Goal: Task Accomplishment & Management: Manage account settings

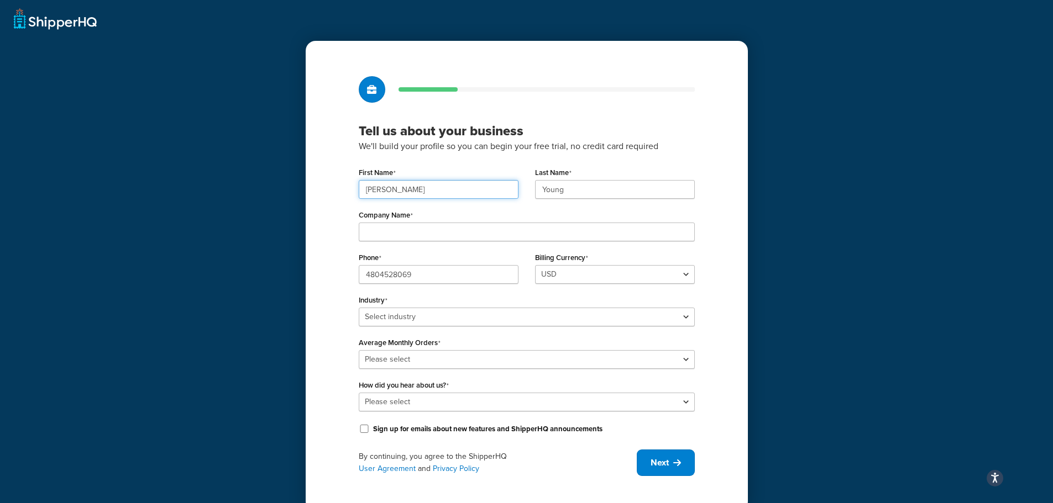
click at [449, 195] on input "Joshua" at bounding box center [439, 189] width 160 height 19
type input "Norman"
type input "Roberts"
click at [425, 235] on input "Company Name" at bounding box center [527, 232] width 336 height 19
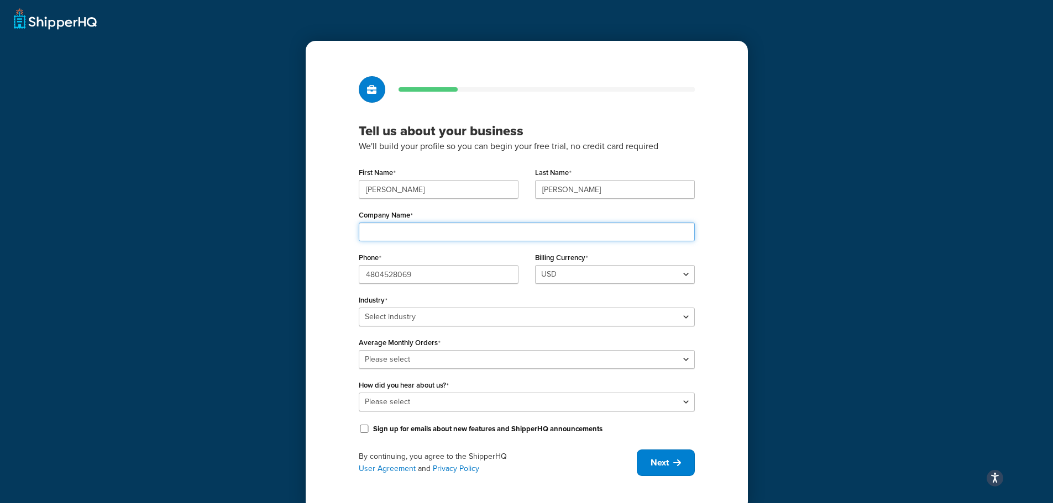
type input "Duct2Go"
click at [659, 253] on div "Billing Currency USD" at bounding box center [615, 267] width 160 height 34
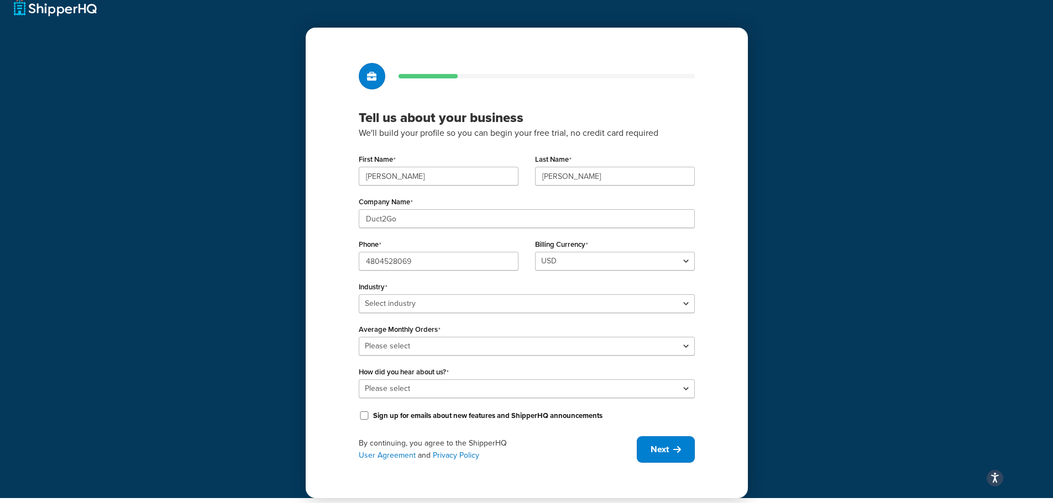
scroll to position [19, 0]
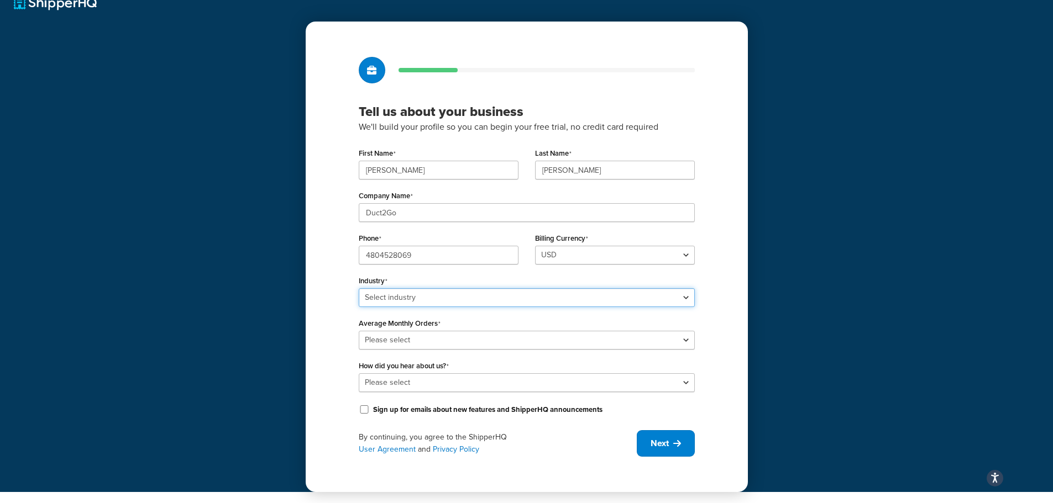
click at [469, 292] on select "Select industry Automotive Adult Agriculture Alcohol, Tobacco & CBD Arts & Craf…" at bounding box center [527, 298] width 336 height 19
click at [470, 287] on div "Industry Select industry Automotive Adult Agriculture Alcohol, Tobacco & CBD Ar…" at bounding box center [527, 290] width 336 height 34
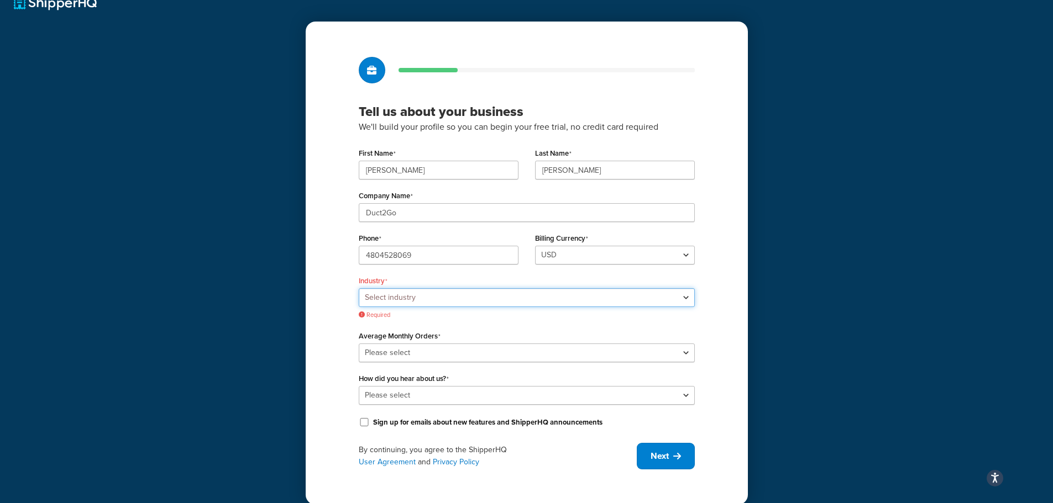
click at [460, 295] on select "Select industry Automotive Adult Agriculture Alcohol, Tobacco & CBD Arts & Craf…" at bounding box center [527, 298] width 336 height 19
select select "18"
click at [359, 289] on select "Select industry Automotive Adult Agriculture Alcohol, Tobacco & CBD Arts & Craf…" at bounding box center [527, 298] width 336 height 19
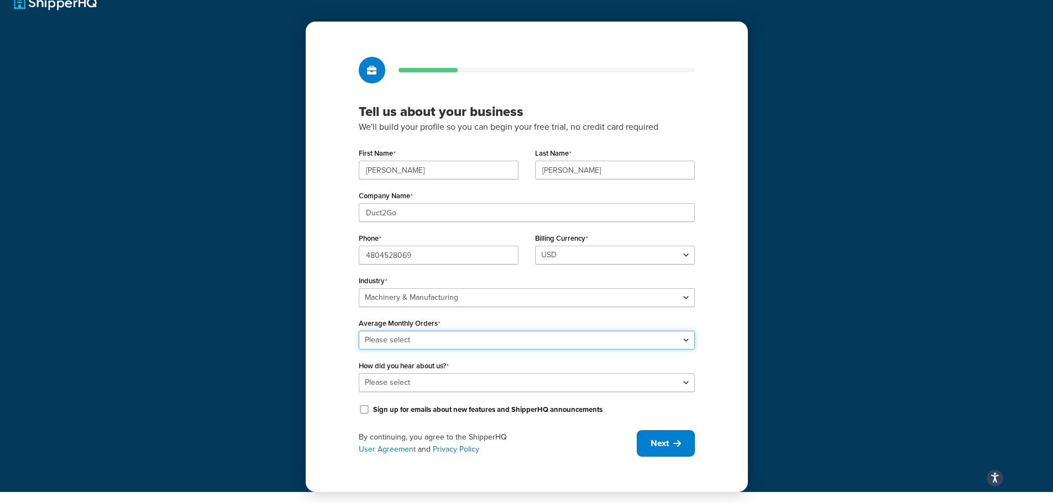
click at [418, 342] on select "Please select 0-500 501-1,000 1,001-10,000 10,001-20,000 Over 20,000" at bounding box center [527, 340] width 336 height 19
select select "1"
click at [359, 331] on select "Please select 0-500 501-1,000 1,001-10,000 10,001-20,000 Over 20,000" at bounding box center [527, 340] width 336 height 19
click at [425, 386] on select "Please select Online Search App Store or Marketplace Listing Referred by Agency…" at bounding box center [527, 383] width 336 height 19
select select "1"
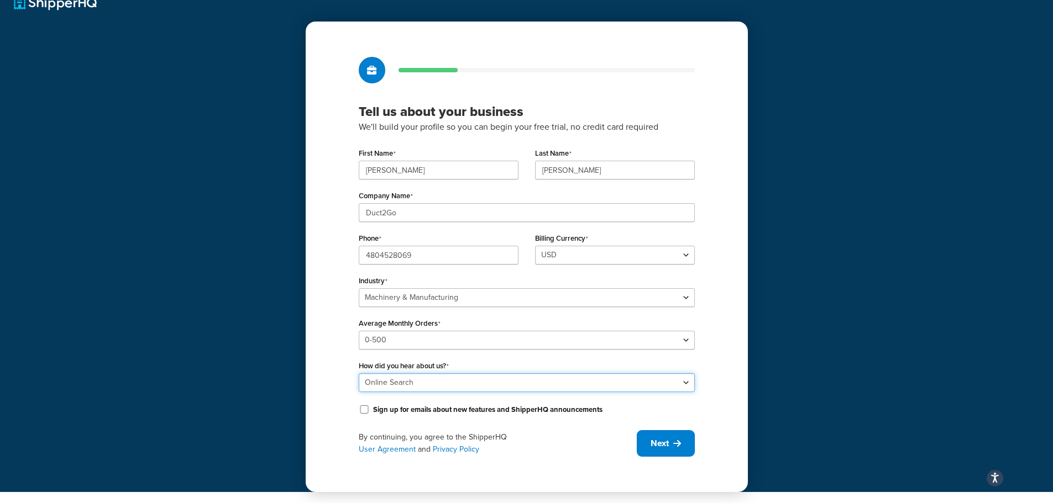
click at [359, 374] on select "Please select Online Search App Store or Marketplace Listing Referred by Agency…" at bounding box center [527, 383] width 336 height 19
click at [332, 274] on div "Tell us about your business We'll build your profile so you can begin your free…" at bounding box center [527, 257] width 442 height 471
click at [678, 445] on icon at bounding box center [677, 443] width 8 height 9
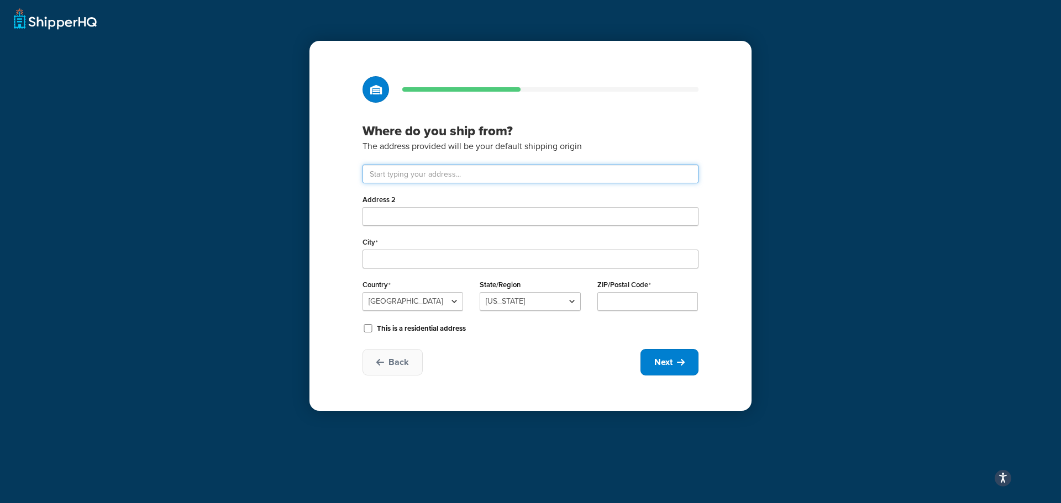
click at [417, 171] on input "text" at bounding box center [531, 174] width 336 height 19
type input "3385 N Nevada St"
type input "Chandler"
select select "3"
type input "85225"
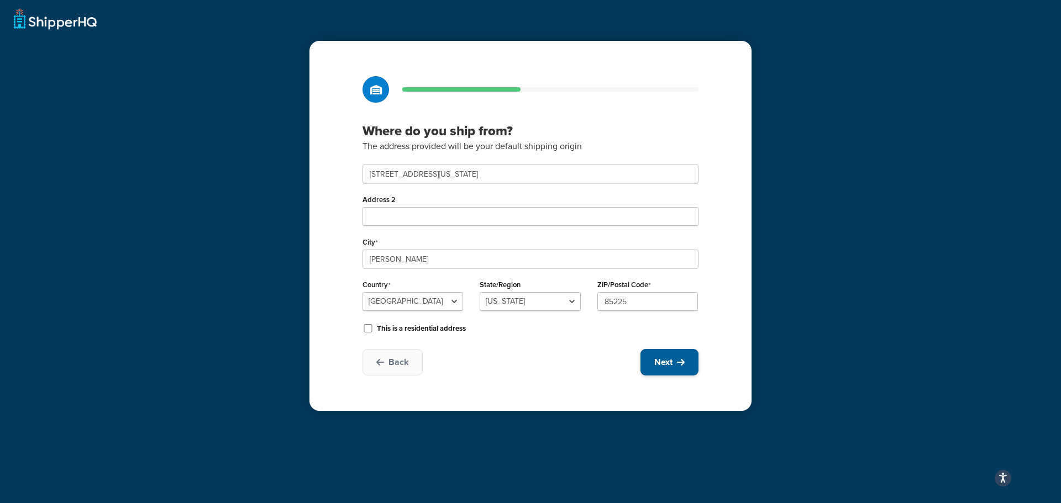
click at [672, 360] on span "Next" at bounding box center [663, 362] width 18 height 12
select select "1"
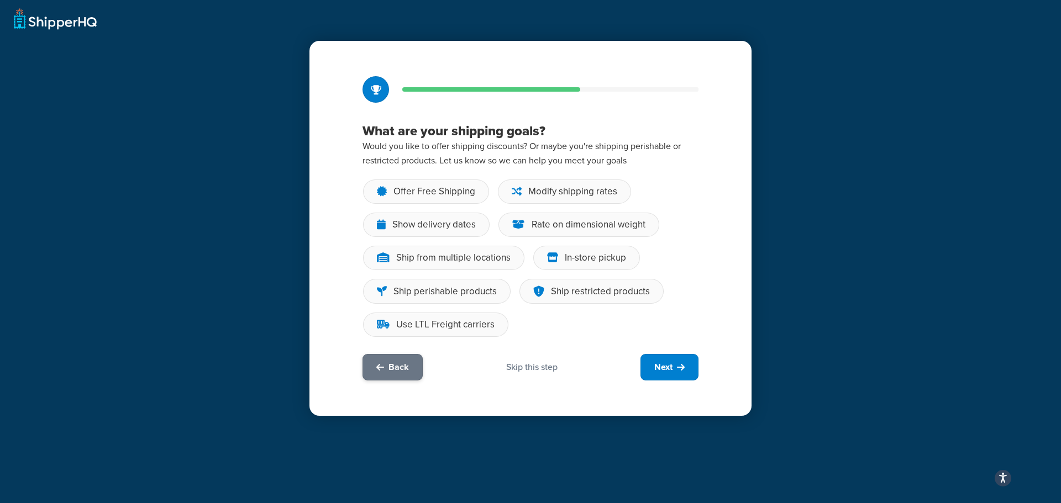
click at [412, 375] on button "Back" at bounding box center [393, 367] width 60 height 27
select select "3"
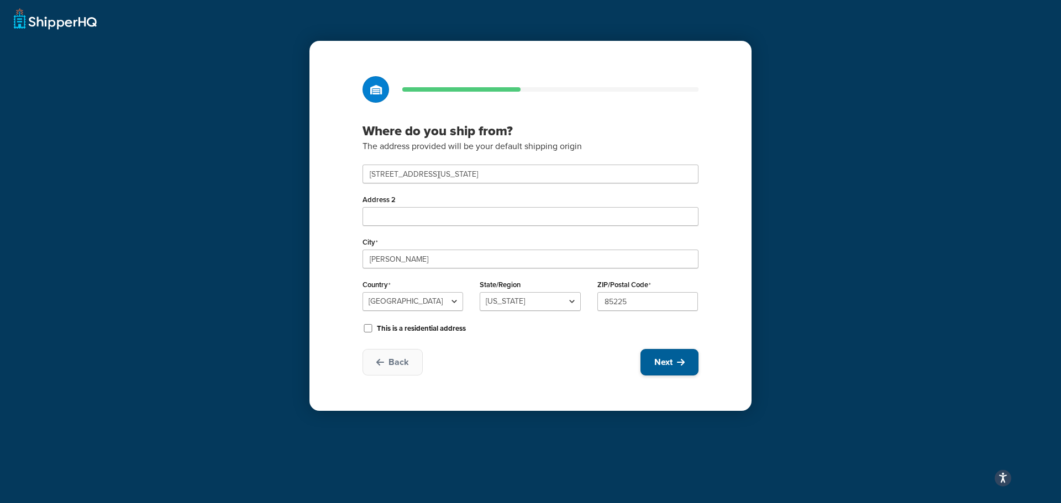
click at [669, 359] on span "Next" at bounding box center [663, 362] width 18 height 12
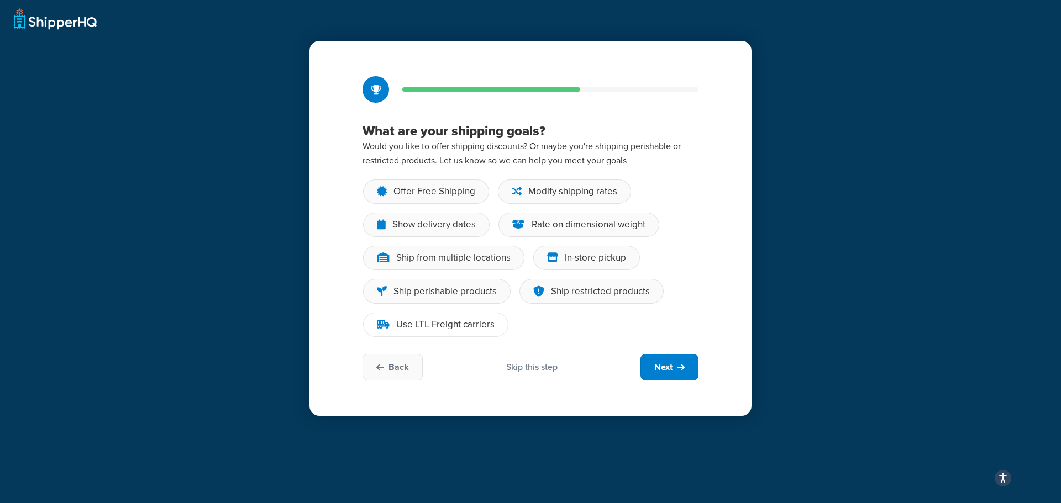
click at [465, 324] on div "Use LTL Freight carriers" at bounding box center [445, 324] width 98 height 11
click at [0, 0] on input "Use LTL Freight carriers" at bounding box center [0, 0] width 0 height 0
click at [567, 225] on div "Rate on dimensional weight" at bounding box center [589, 224] width 114 height 11
click at [0, 0] on input "Rate on dimensional weight" at bounding box center [0, 0] width 0 height 0
click at [588, 262] on div "In-store pickup" at bounding box center [595, 258] width 61 height 11
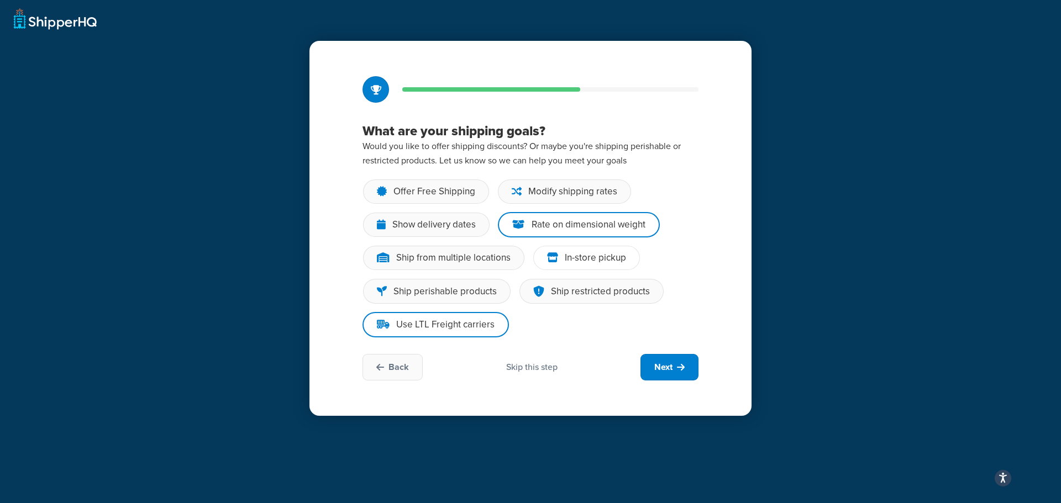
click at [0, 0] on input "In-store pickup" at bounding box center [0, 0] width 0 height 0
click at [673, 374] on button "Next" at bounding box center [670, 367] width 58 height 27
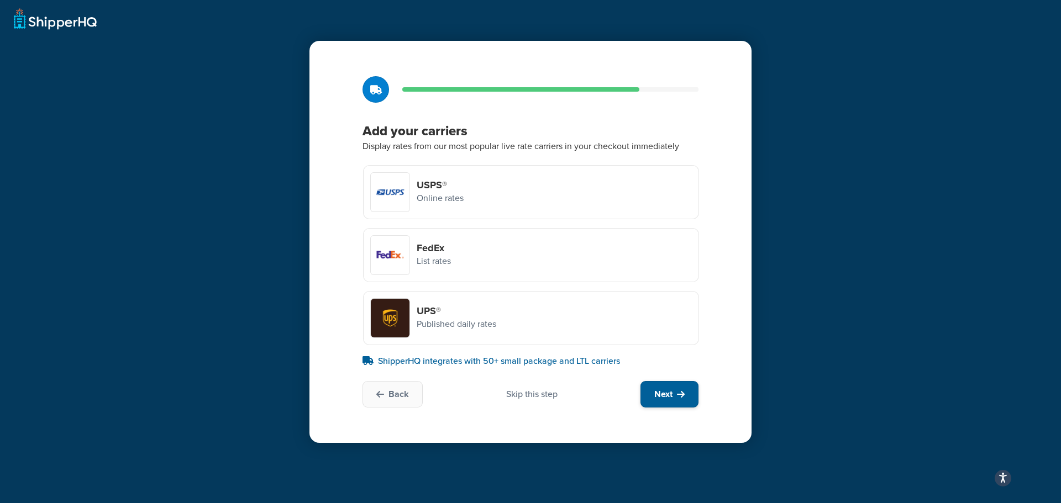
click at [659, 395] on span "Next" at bounding box center [663, 395] width 18 height 12
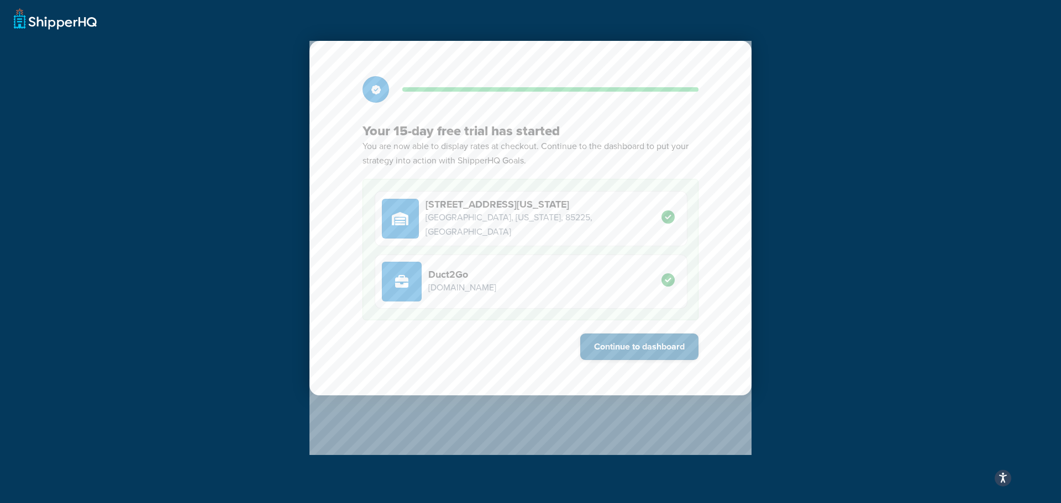
click at [636, 344] on button "Continue to dashboard" at bounding box center [639, 347] width 118 height 27
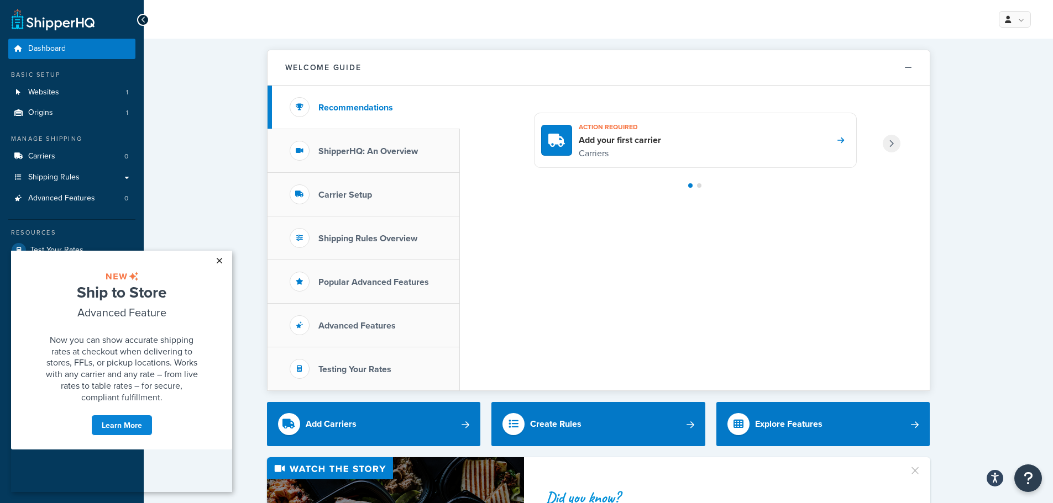
click at [219, 264] on link "×" at bounding box center [218, 261] width 19 height 20
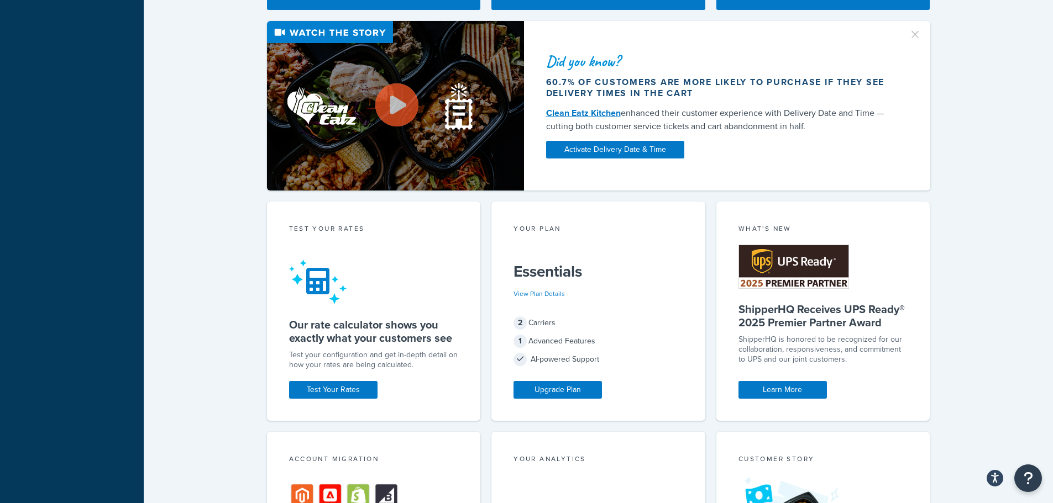
scroll to position [442, 0]
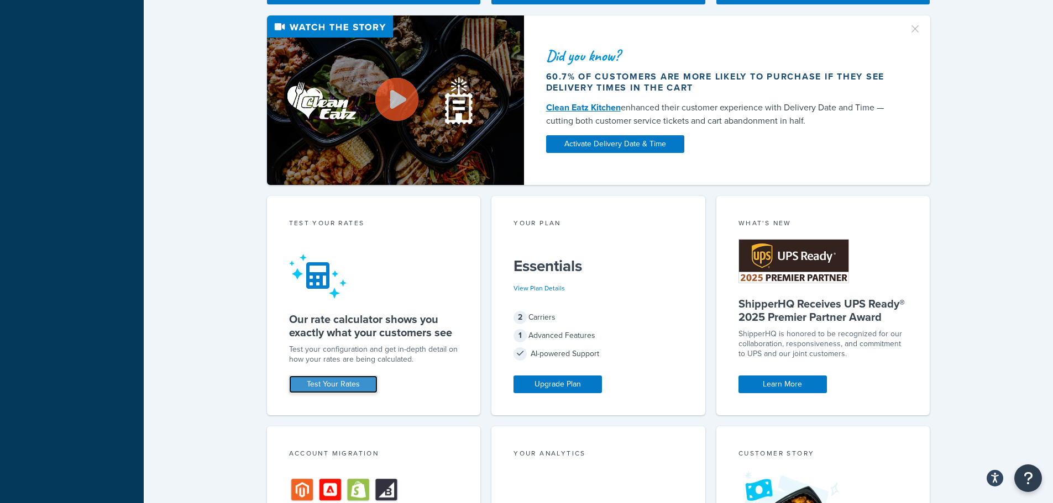
click at [350, 388] on link "Test Your Rates" at bounding box center [333, 385] width 88 height 18
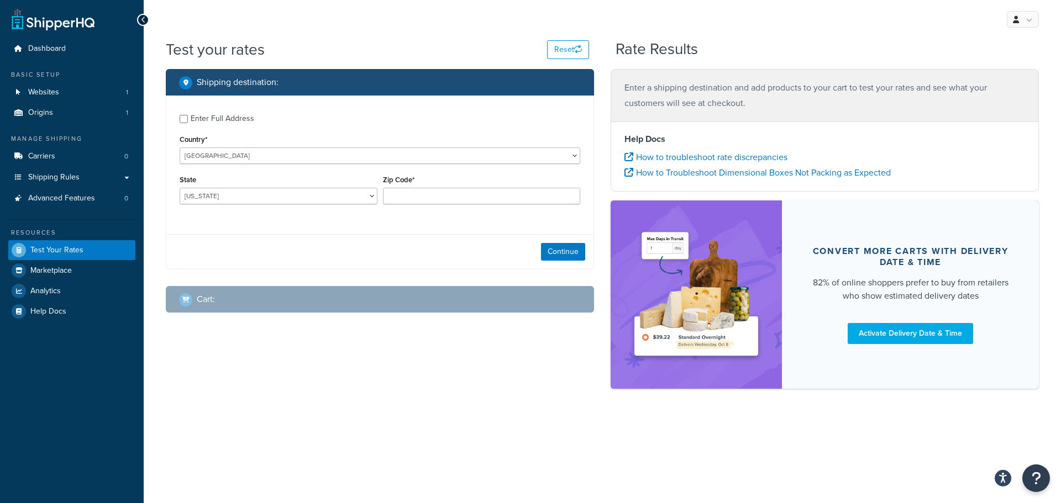
click at [217, 119] on div "Enter Full Address" at bounding box center [223, 118] width 64 height 15
click at [188, 119] on input "Enter Full Address" at bounding box center [184, 119] width 8 height 8
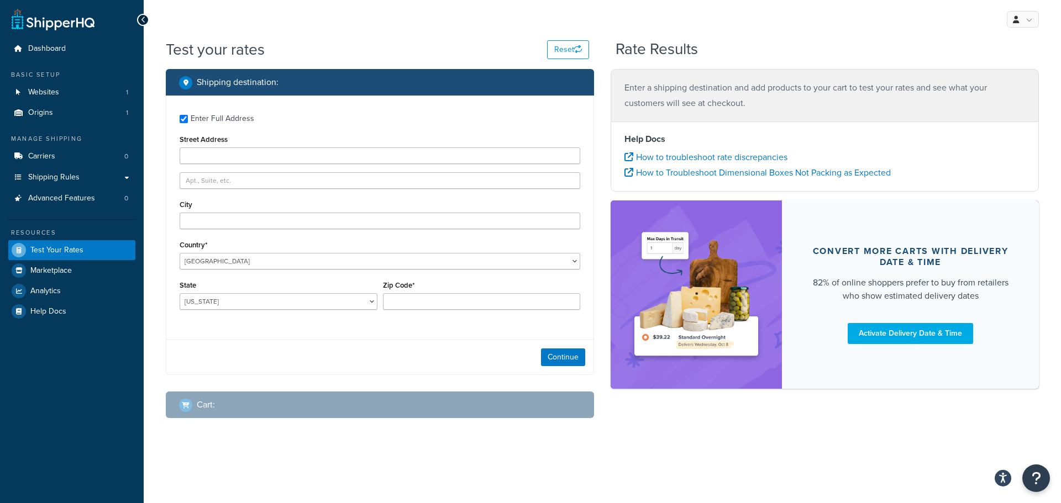
click at [217, 119] on div "Enter Full Address" at bounding box center [223, 118] width 64 height 15
click at [188, 119] on input "Enter Full Address" at bounding box center [184, 119] width 8 height 8
checkbox input "false"
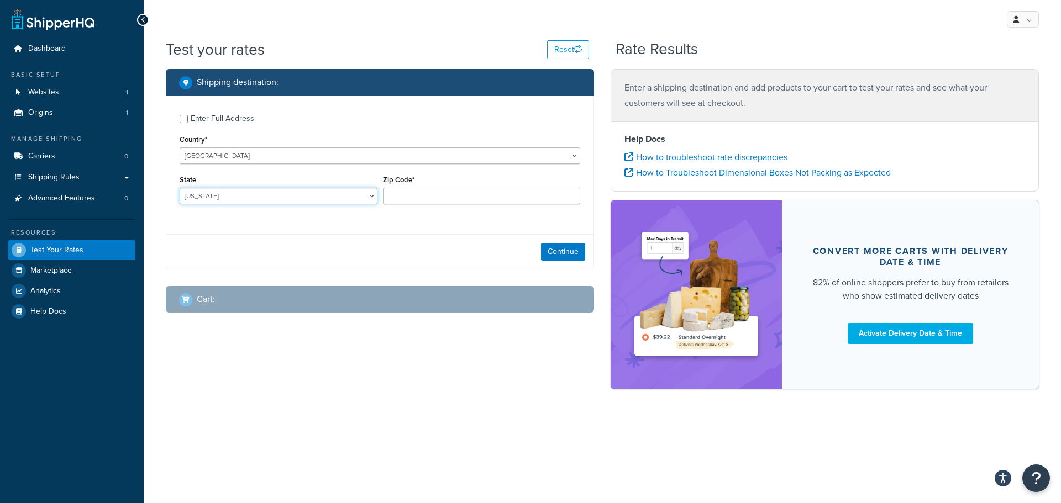
click at [255, 199] on select "Alabama Alaska American Samoa Arizona Arkansas Armed Forces Americas Armed Forc…" at bounding box center [279, 196] width 198 height 17
select select "PA"
click at [180, 188] on select "Alabama Alaska American Samoa Arizona Arkansas Armed Forces Americas Armed Forc…" at bounding box center [279, 196] width 198 height 17
click at [472, 197] on input "Zip Code*" at bounding box center [482, 196] width 198 height 17
type input "18337"
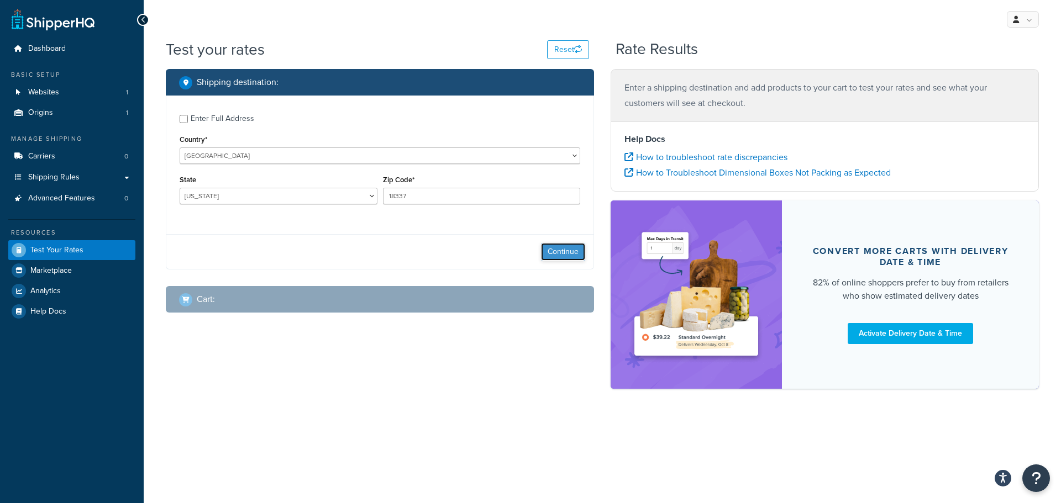
click at [574, 254] on button "Continue" at bounding box center [563, 252] width 44 height 18
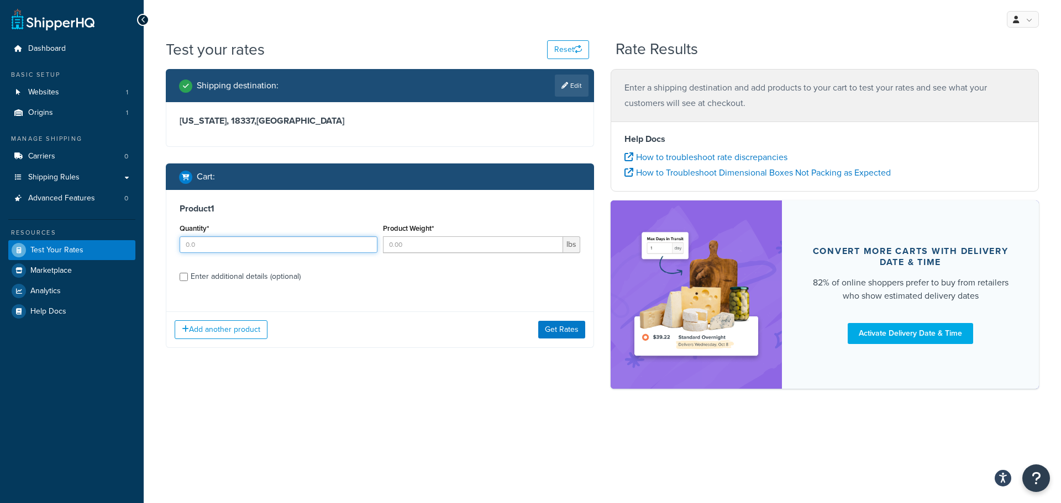
click at [259, 244] on input "Quantity*" at bounding box center [279, 245] width 198 height 17
drag, startPoint x: 226, startPoint y: 243, endPoint x: 166, endPoint y: 244, distance: 60.3
click at [166, 244] on div "Product 1 Quantity* 3 Product Weight* lbs Enter additional details (optional) A…" at bounding box center [380, 269] width 428 height 158
type input "2"
click at [439, 247] on input "Product Weight*" at bounding box center [473, 245] width 181 height 17
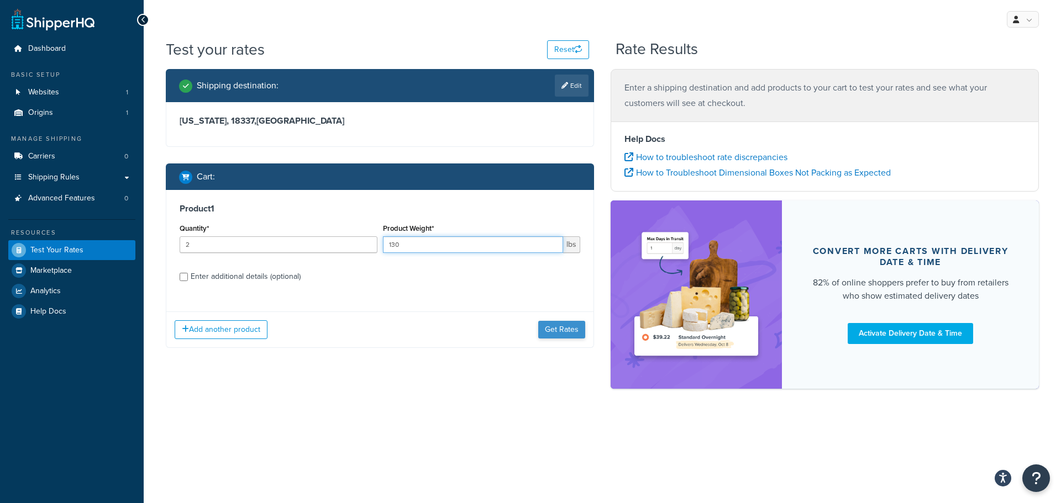
type input "130"
click at [572, 328] on button "Get Rates" at bounding box center [561, 330] width 47 height 18
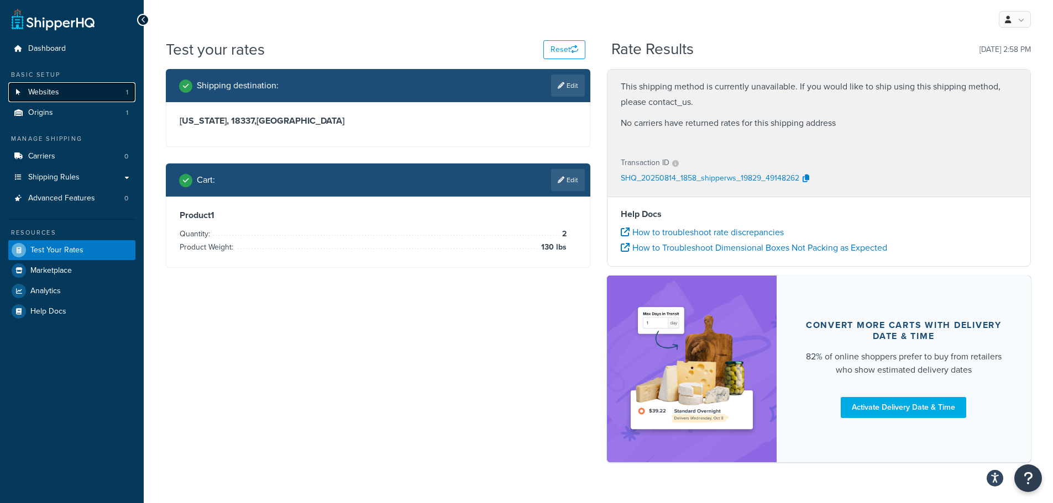
click at [54, 94] on span "Websites" at bounding box center [43, 92] width 31 height 9
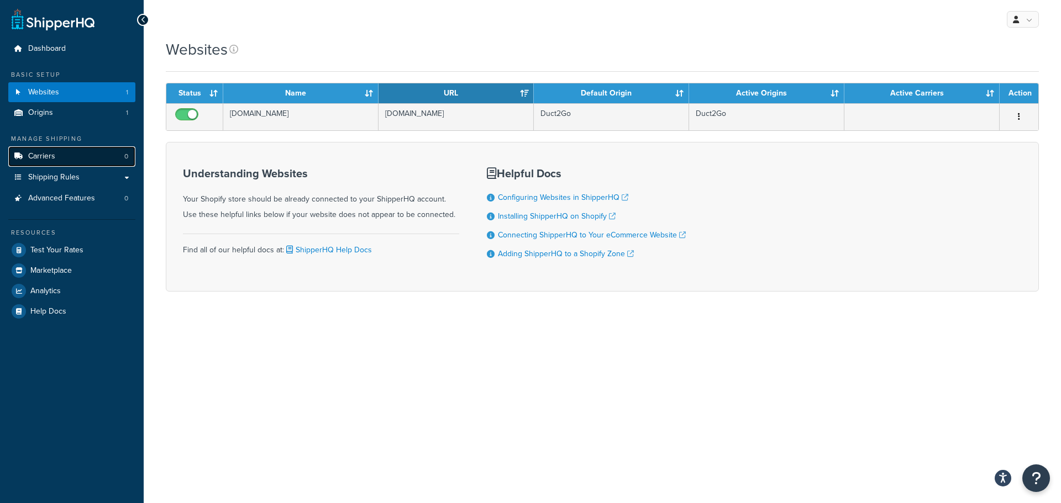
click at [65, 153] on link "Carriers 0" at bounding box center [71, 156] width 127 height 20
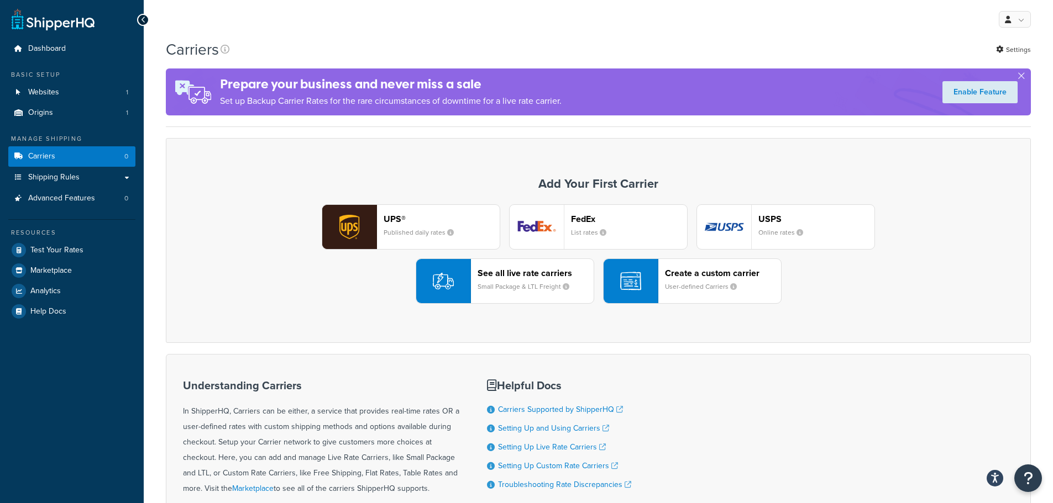
click at [532, 283] on small "Small Package & LTL Freight" at bounding box center [528, 287] width 101 height 10
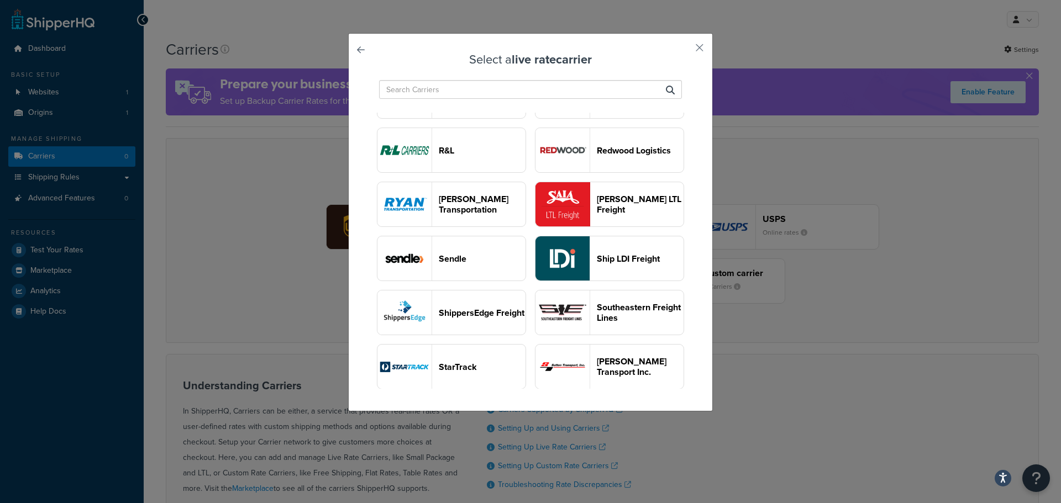
scroll to position [1038, 0]
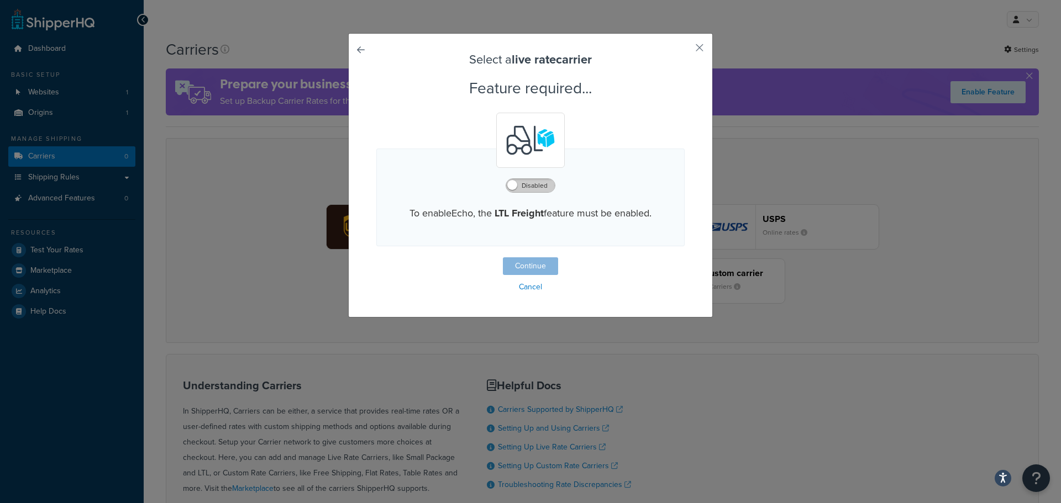
click at [523, 190] on label "Disabled" at bounding box center [530, 185] width 49 height 13
click at [537, 264] on button "Continue" at bounding box center [530, 267] width 55 height 18
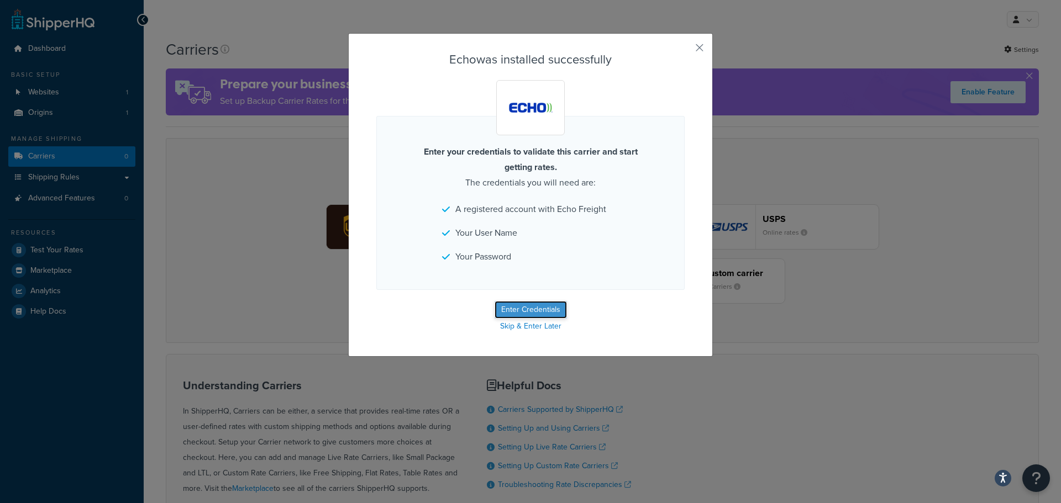
click at [516, 312] on button "Enter Credentials" at bounding box center [531, 310] width 72 height 18
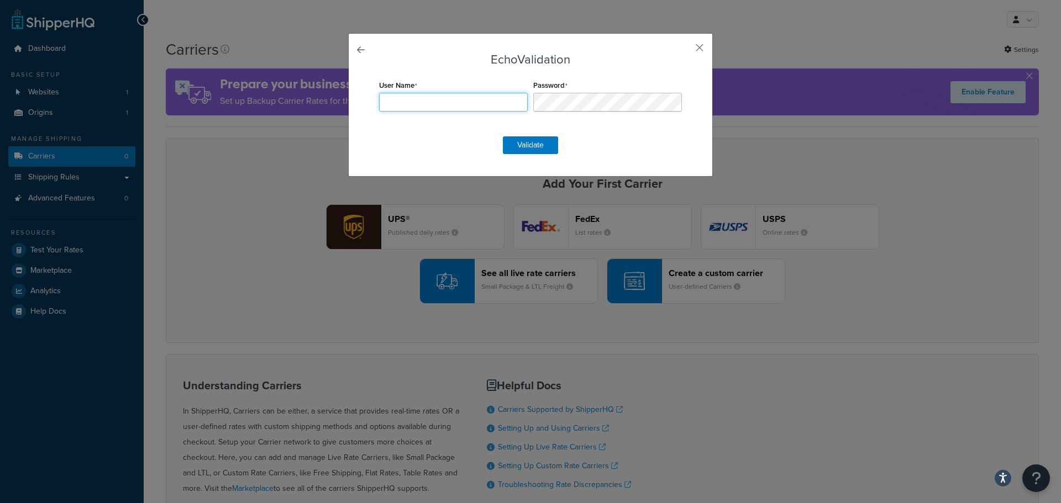
click at [433, 103] on input "User Name" at bounding box center [453, 102] width 149 height 19
type input "Duct2Go"
click at [523, 145] on button "Validate" at bounding box center [530, 146] width 55 height 18
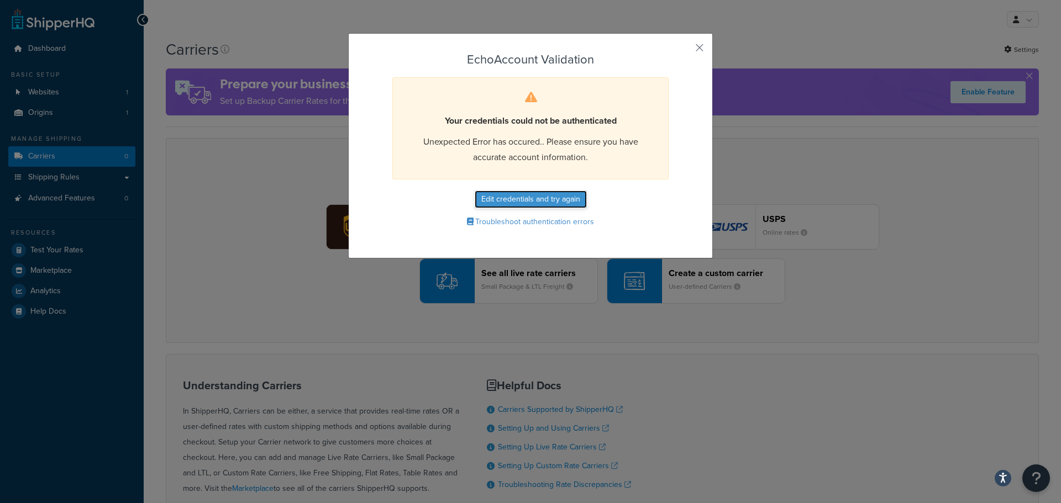
click at [529, 198] on button "Edit credentials and try again" at bounding box center [531, 200] width 112 height 18
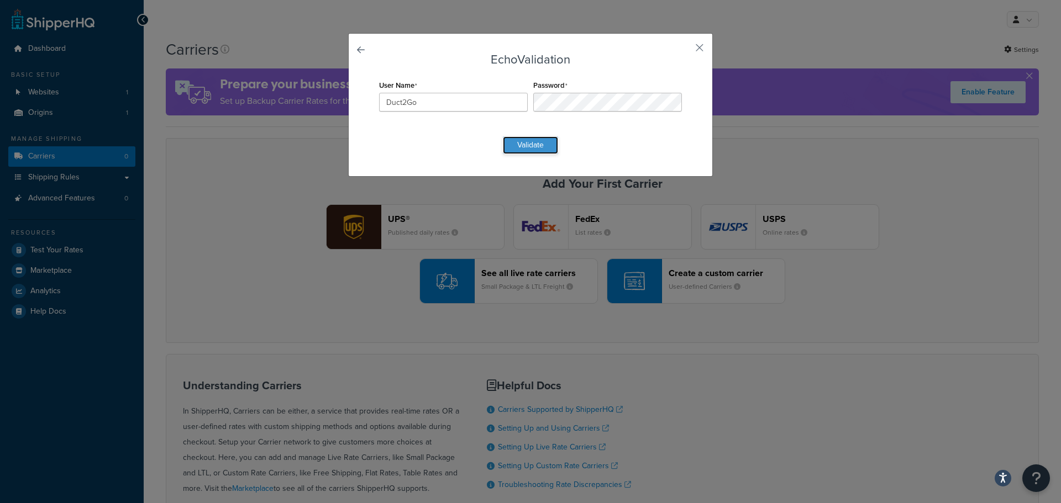
click at [536, 144] on button "Validate" at bounding box center [530, 146] width 55 height 18
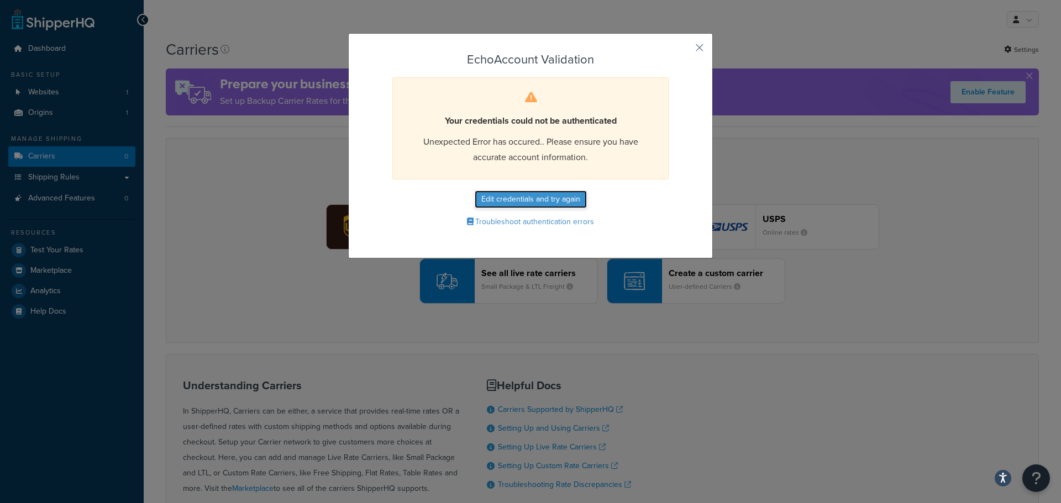
click at [539, 191] on button "Edit credentials and try again" at bounding box center [531, 200] width 112 height 18
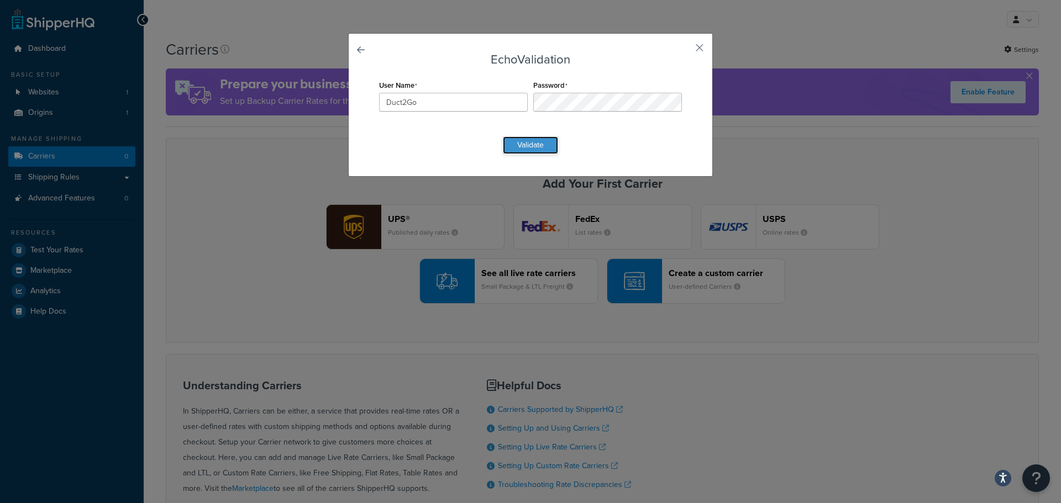
click at [529, 145] on button "Validate" at bounding box center [530, 146] width 55 height 18
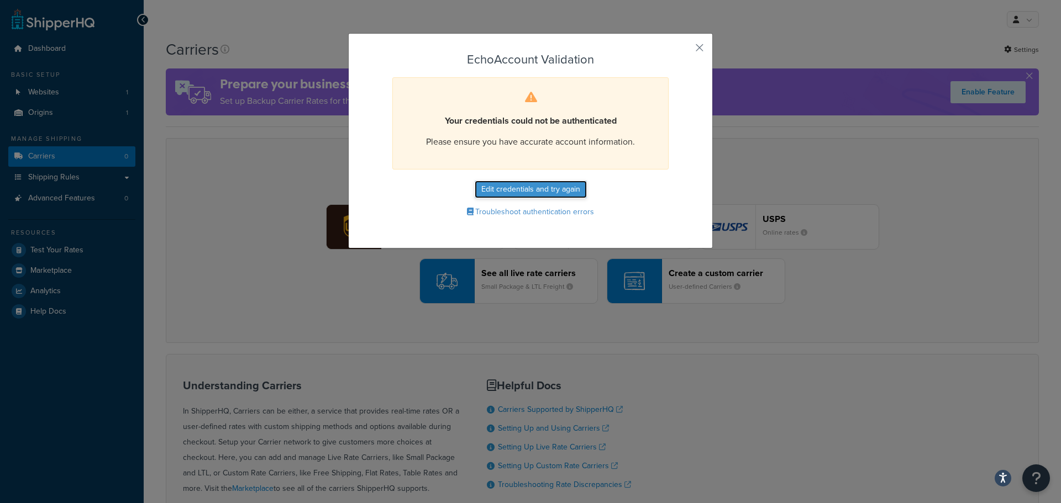
click at [526, 190] on button "Edit credentials and try again" at bounding box center [531, 190] width 112 height 18
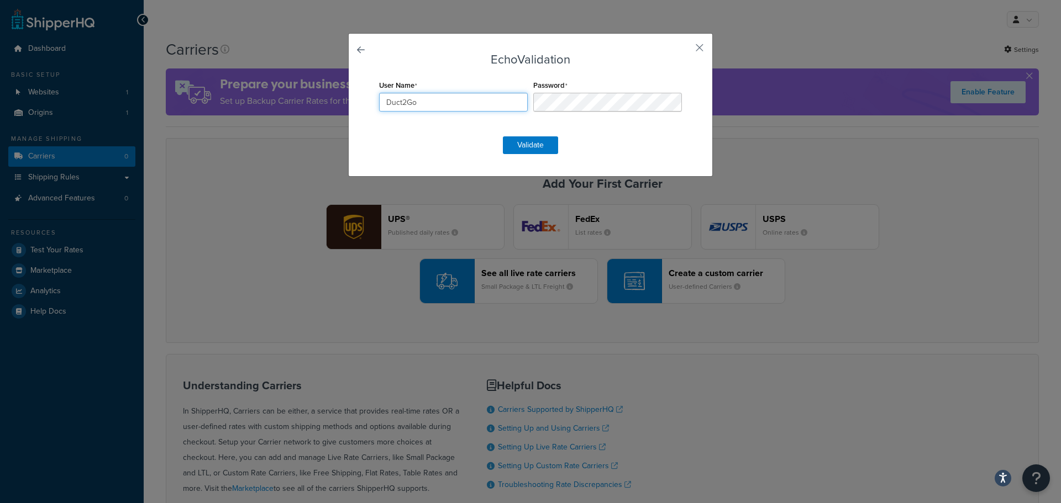
click at [469, 106] on input "Duct2Go" at bounding box center [453, 102] width 149 height 19
click at [526, 139] on button "Validate" at bounding box center [530, 146] width 55 height 18
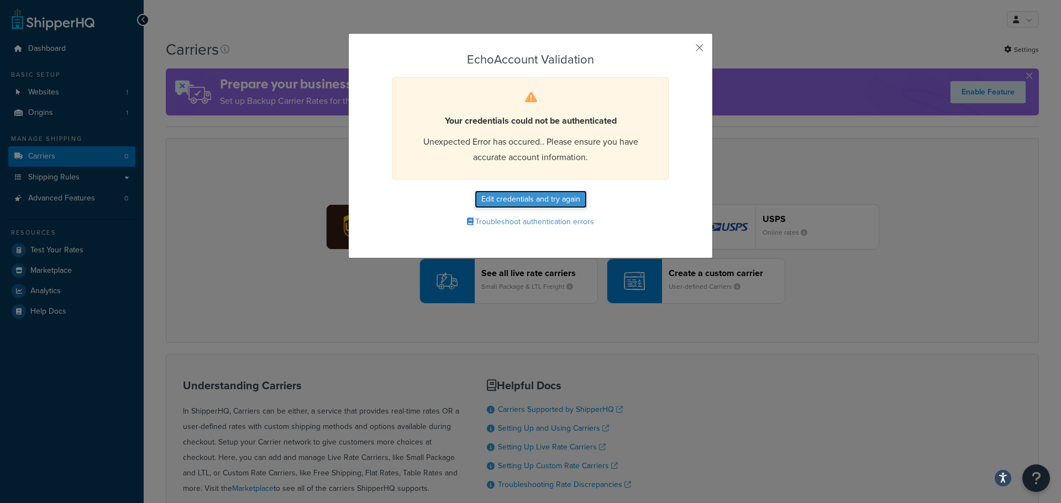
click at [541, 201] on button "Edit credentials and try again" at bounding box center [531, 200] width 112 height 18
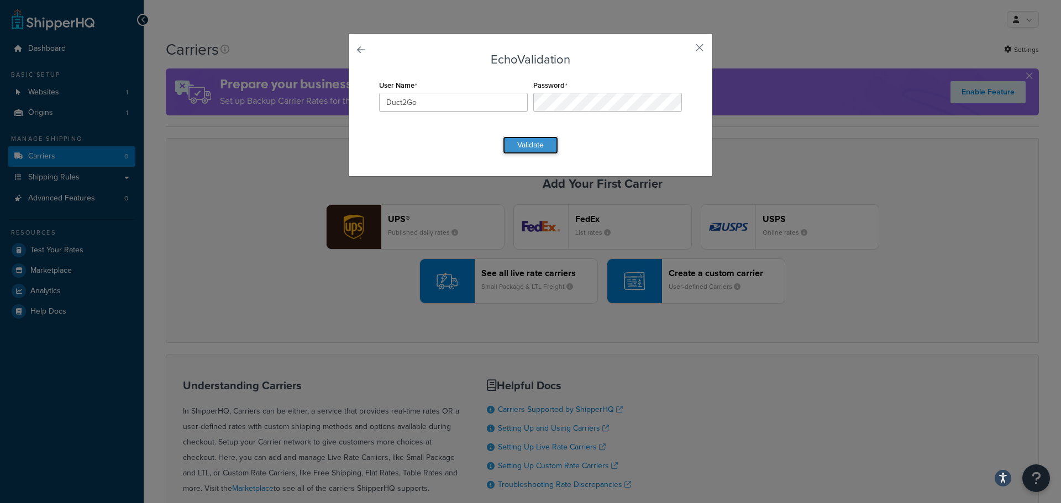
click at [534, 143] on button "Validate" at bounding box center [530, 146] width 55 height 18
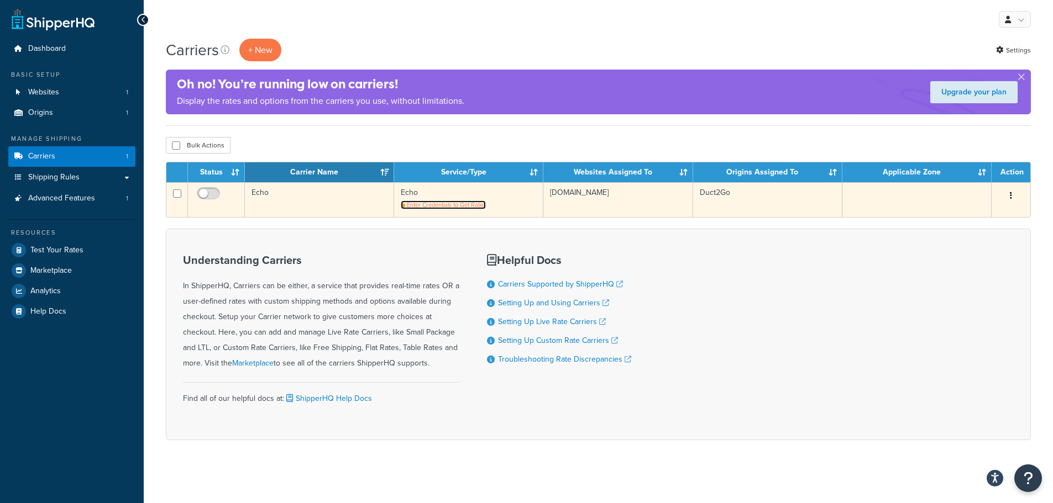
click at [472, 208] on span "Enter Credentials to Get Rates" at bounding box center [446, 205] width 79 height 9
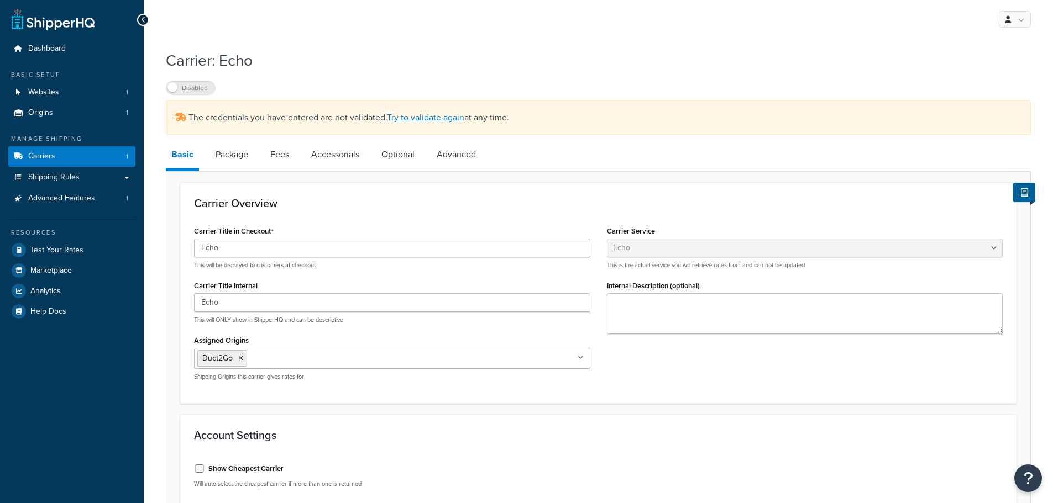
select select "echoFreight"
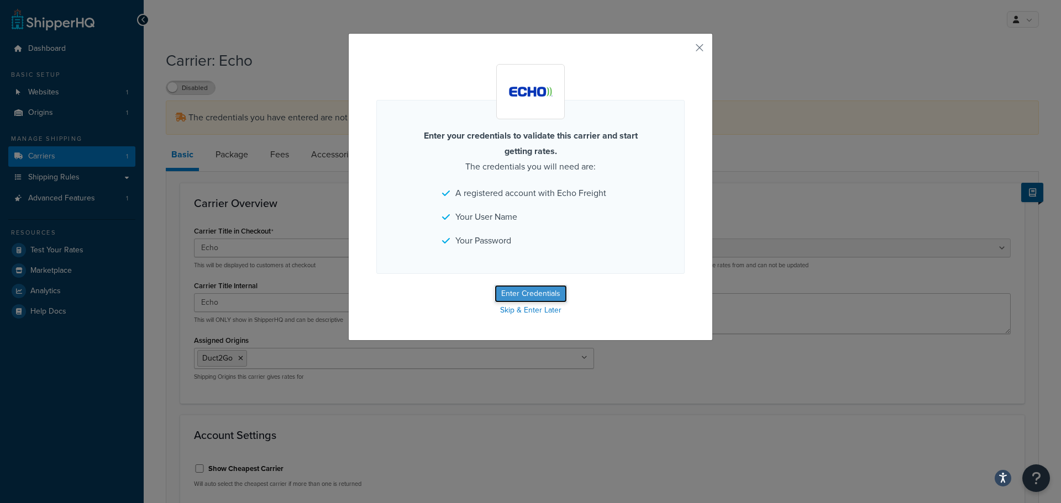
click at [539, 294] on button "Enter Credentials" at bounding box center [531, 294] width 72 height 18
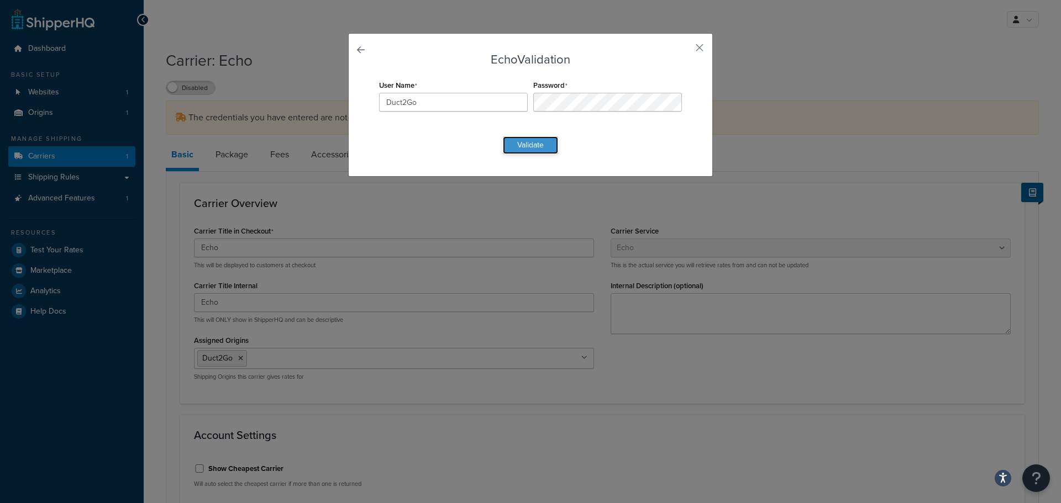
click at [538, 146] on button "Validate" at bounding box center [530, 146] width 55 height 18
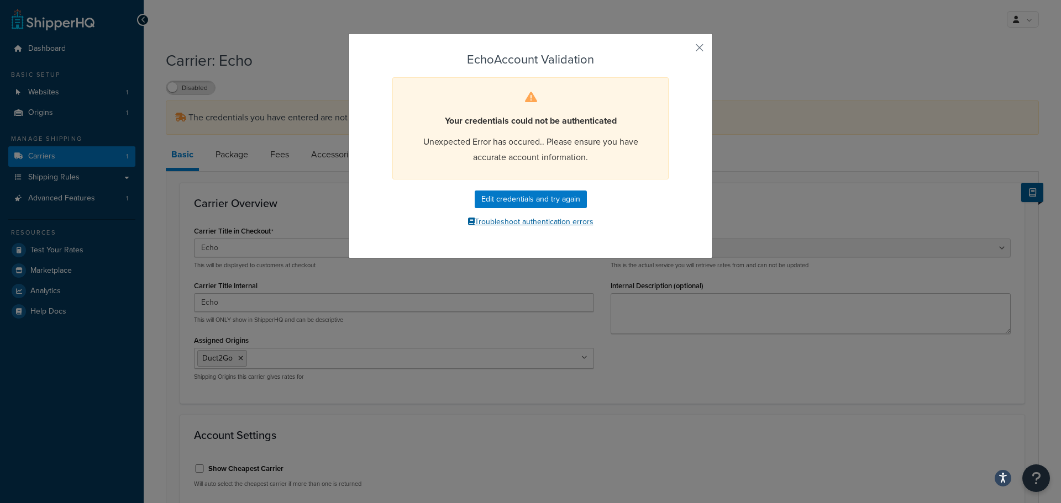
click at [534, 224] on button "Troubleshoot authentication errors" at bounding box center [530, 222] width 308 height 17
click at [569, 204] on button "Edit credentials and try again" at bounding box center [531, 200] width 112 height 18
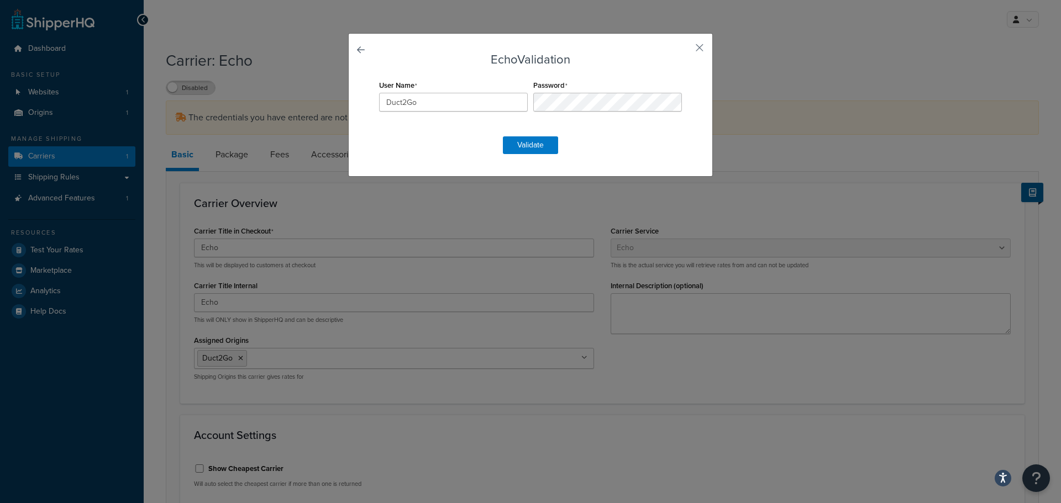
click at [556, 126] on form "Echo Validation User Name Duct2Go Password Validate" at bounding box center [530, 103] width 308 height 101
click at [533, 145] on button "Validate" at bounding box center [530, 146] width 55 height 18
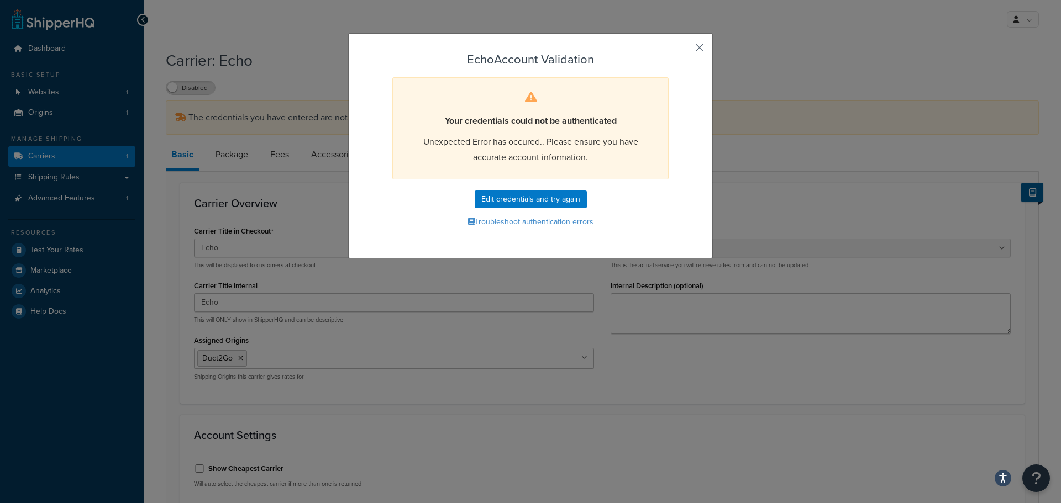
click at [685, 50] on button "button" at bounding box center [683, 51] width 3 height 3
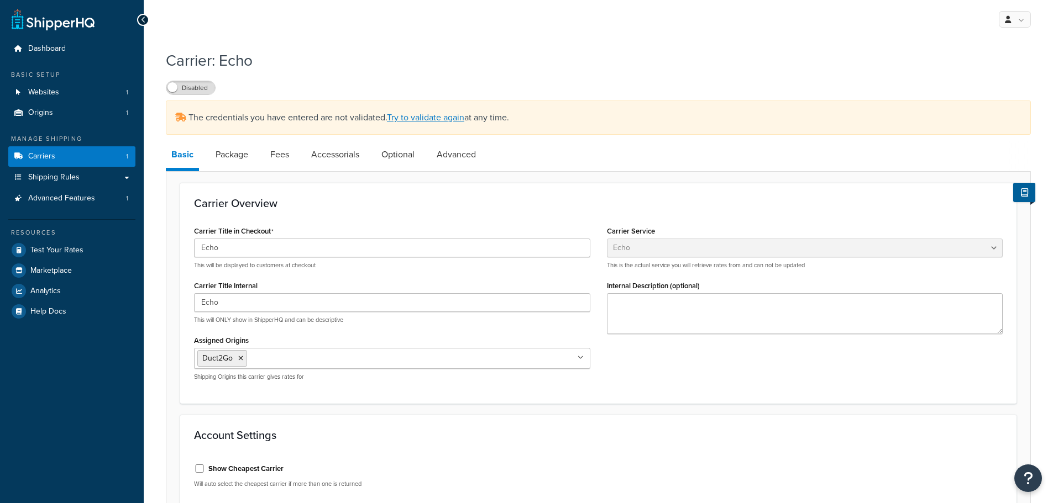
select select "echoFreight"
click at [194, 87] on label "Disabled" at bounding box center [190, 87] width 49 height 13
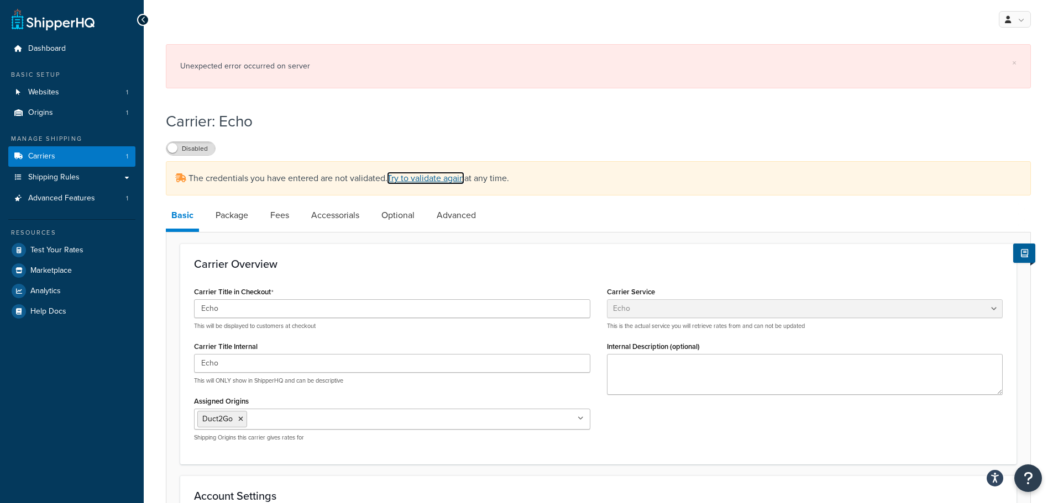
click at [422, 174] on link "Try to validate again" at bounding box center [425, 178] width 77 height 13
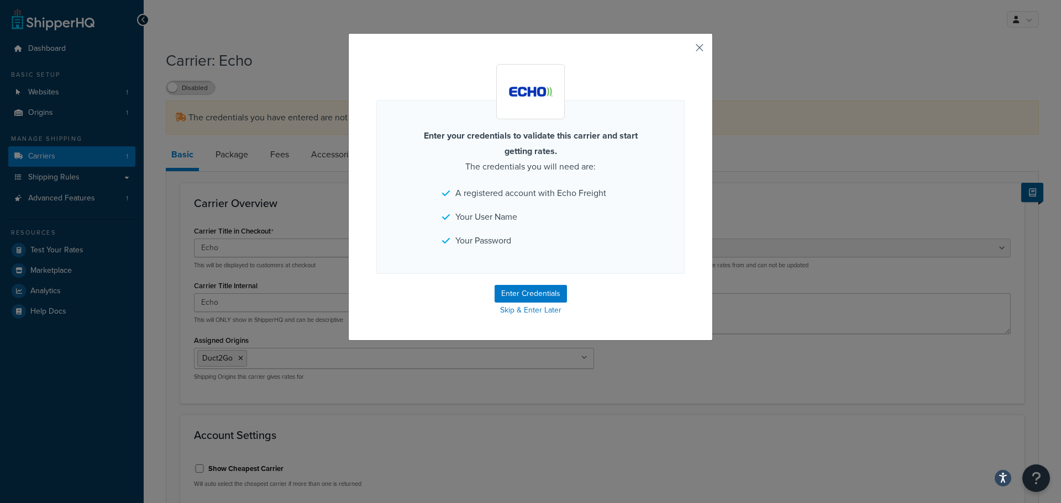
click at [685, 50] on button "button" at bounding box center [683, 51] width 3 height 3
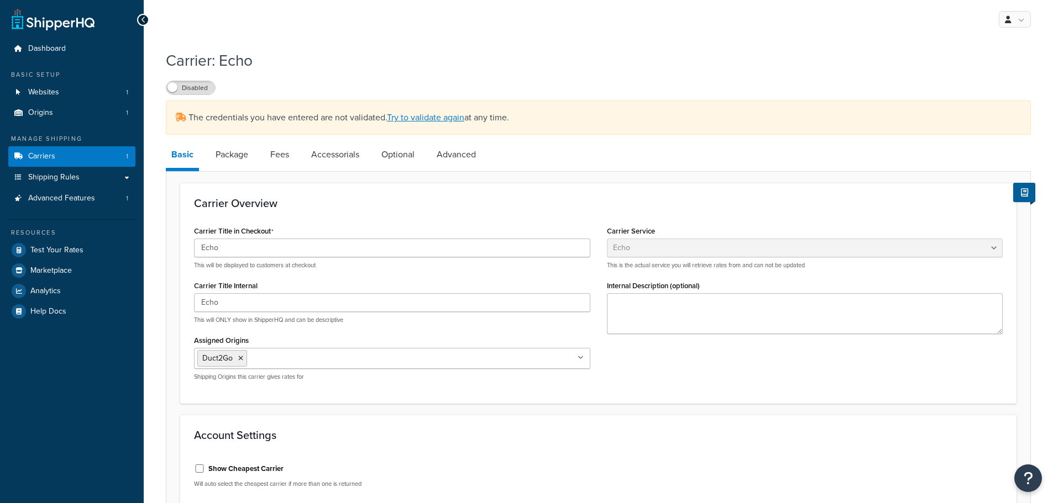
select select "echoFreight"
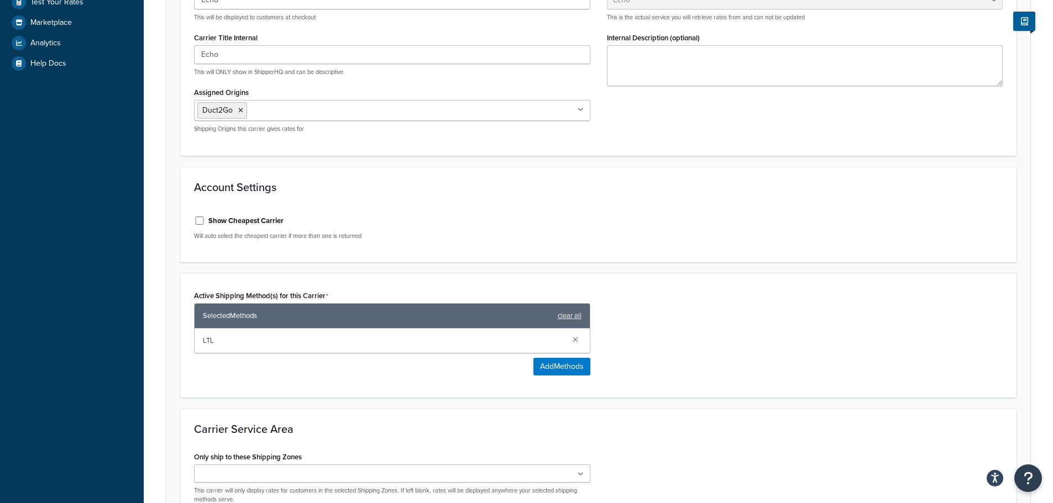
scroll to position [276, 0]
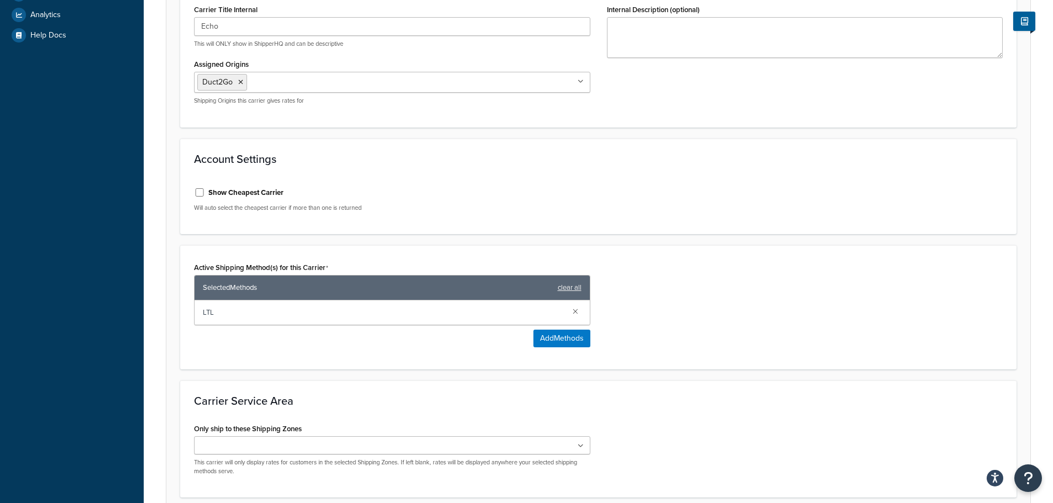
click at [233, 193] on label "Show Cheapest Carrier" at bounding box center [245, 193] width 75 height 10
click at [205, 193] on input "Show Cheapest Carrier" at bounding box center [199, 192] width 11 height 8
checkbox input "true"
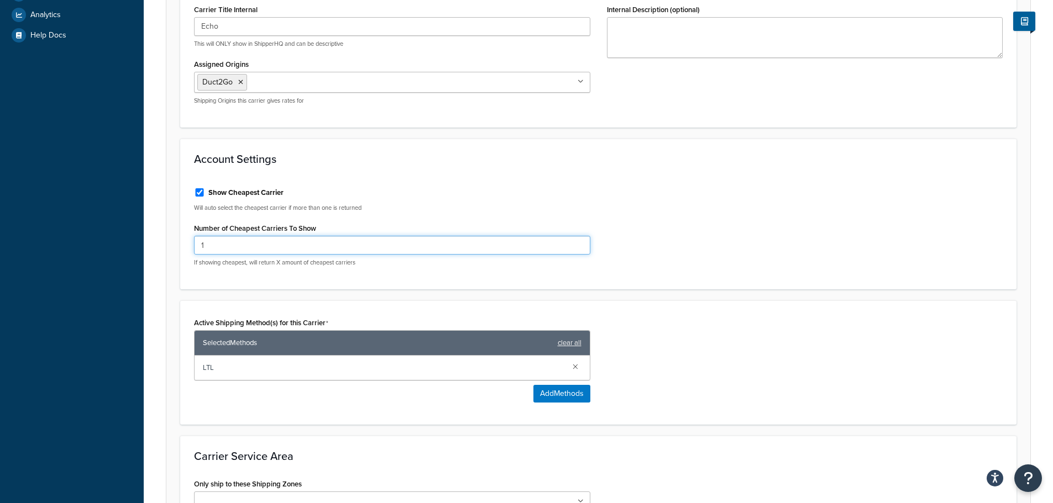
click at [244, 246] on input "1" at bounding box center [392, 245] width 396 height 19
click at [580, 242] on input "2" at bounding box center [392, 245] width 396 height 19
click at [580, 242] on input "3" at bounding box center [392, 245] width 396 height 19
click at [580, 242] on input "4" at bounding box center [392, 245] width 396 height 19
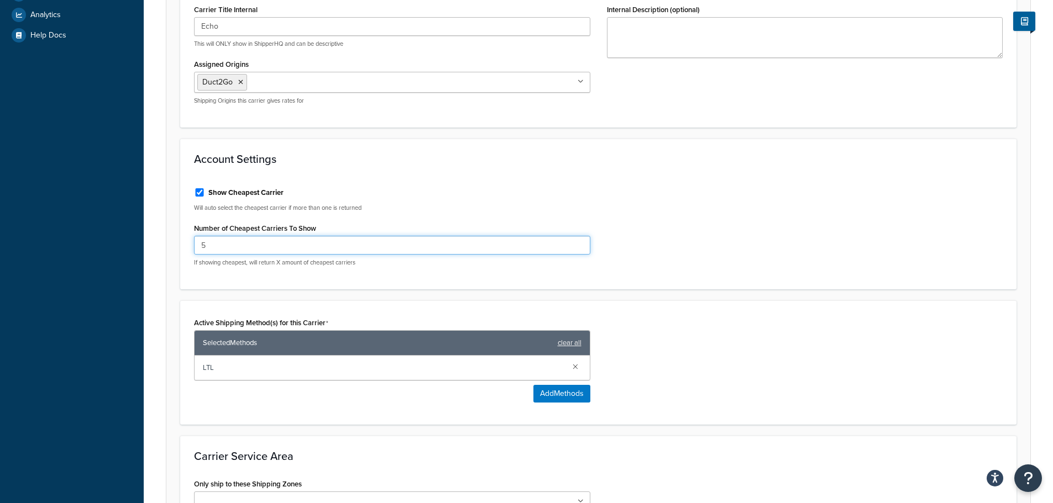
click at [580, 242] on input "5" at bounding box center [392, 245] width 396 height 19
type input "6"
click at [580, 242] on input "6" at bounding box center [392, 245] width 396 height 19
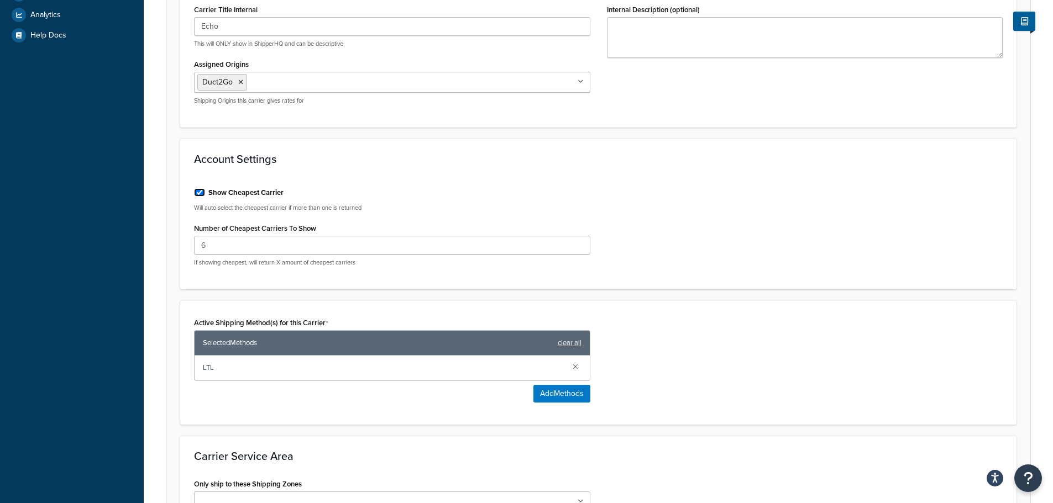
click at [196, 192] on input "Show Cheapest Carrier" at bounding box center [199, 192] width 11 height 8
checkbox input "false"
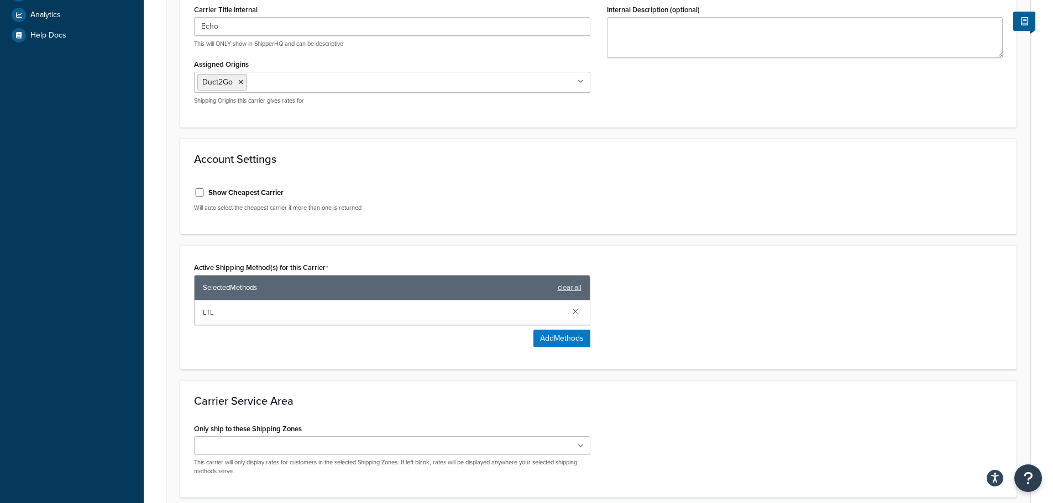
click at [484, 206] on p "Will auto select the cheapest carrier if more than one is returned" at bounding box center [392, 208] width 396 height 8
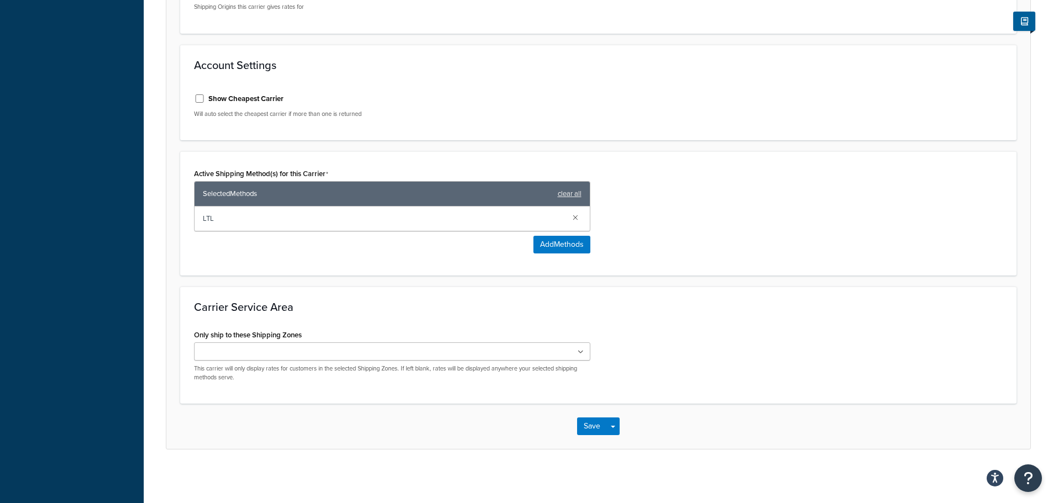
scroll to position [373, 0]
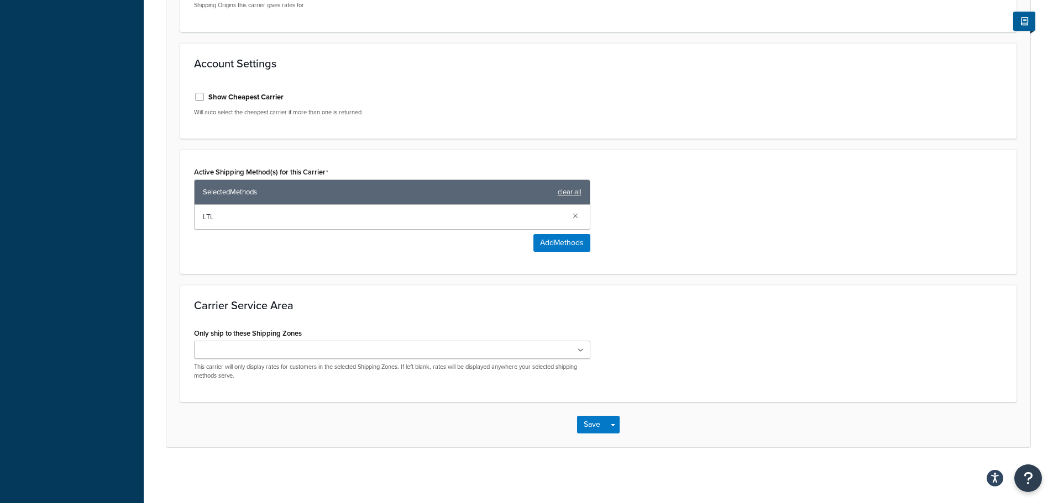
click at [482, 344] on ul at bounding box center [392, 350] width 396 height 18
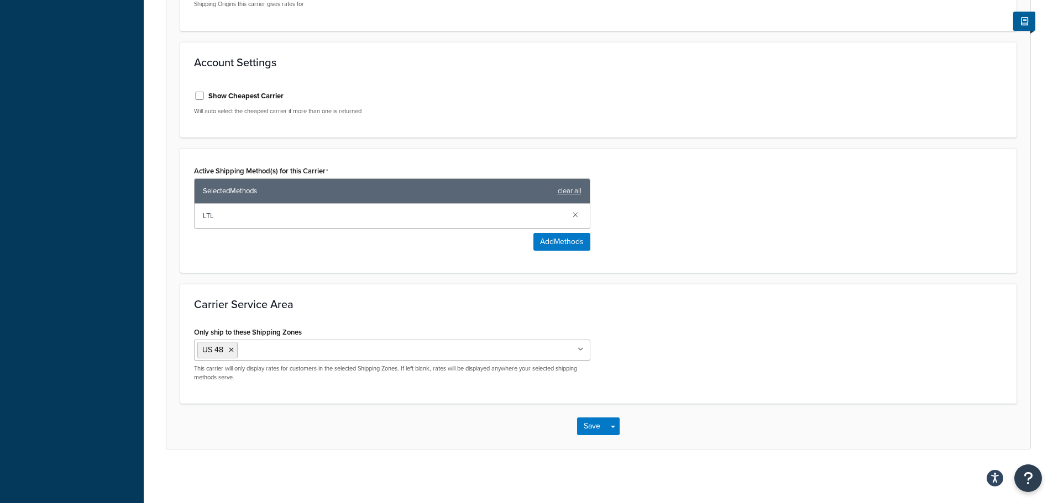
click at [715, 319] on div "Carrier Service Area Only ship to these Shipping Zones US 48 US APO US US POBox…" at bounding box center [598, 344] width 836 height 120
click at [590, 424] on button "Save" at bounding box center [592, 427] width 30 height 18
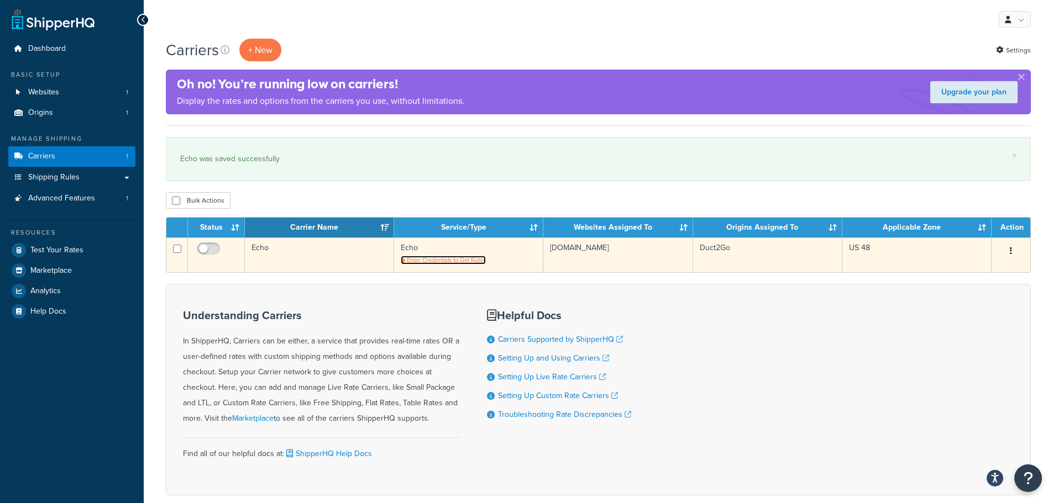
click at [449, 263] on span "Enter Credentials to Get Rates" at bounding box center [446, 260] width 79 height 9
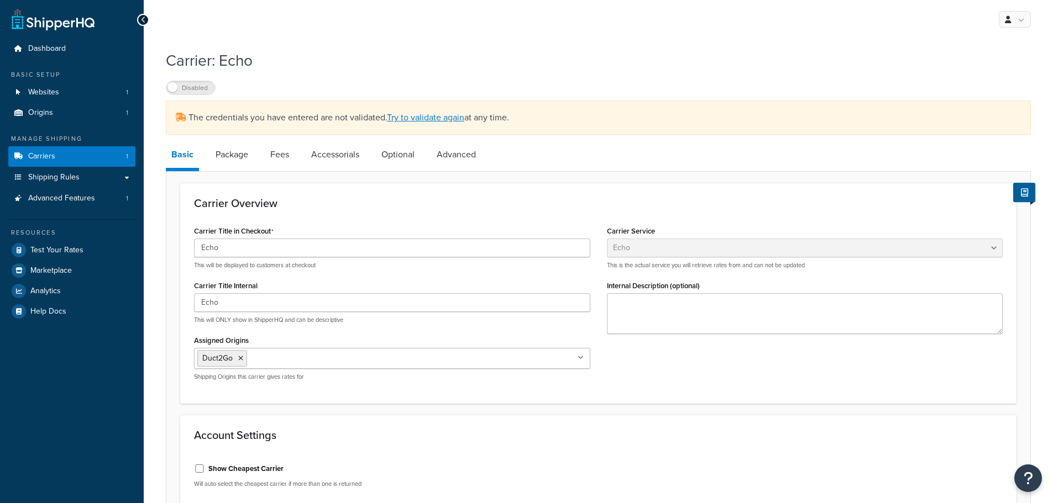
select select "echoFreight"
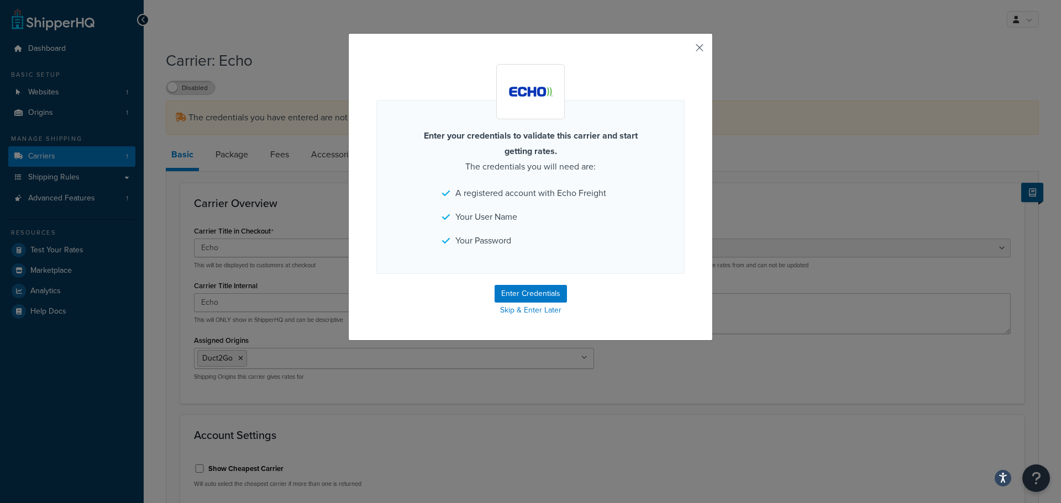
click at [685, 50] on button "button" at bounding box center [683, 51] width 3 height 3
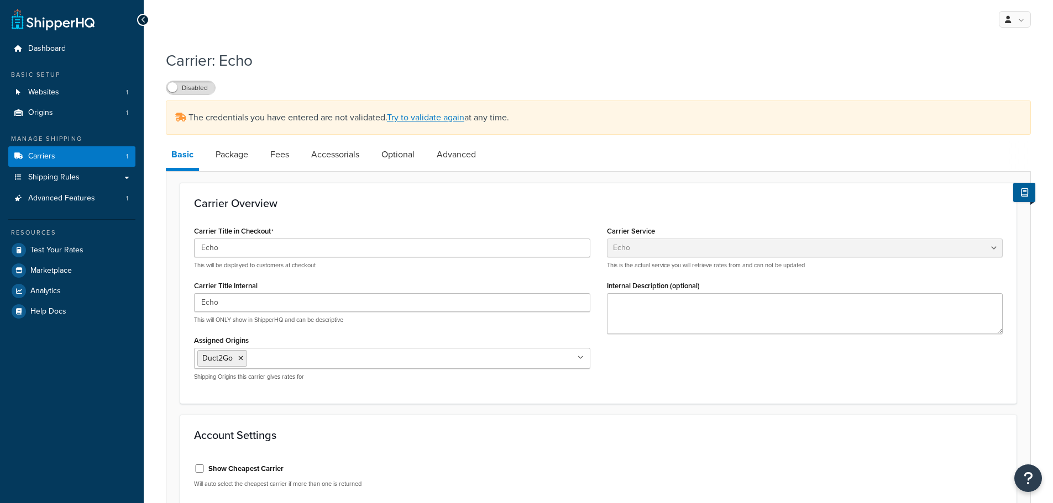
select select "echoFreight"
click at [144, 18] on icon at bounding box center [143, 20] width 5 height 8
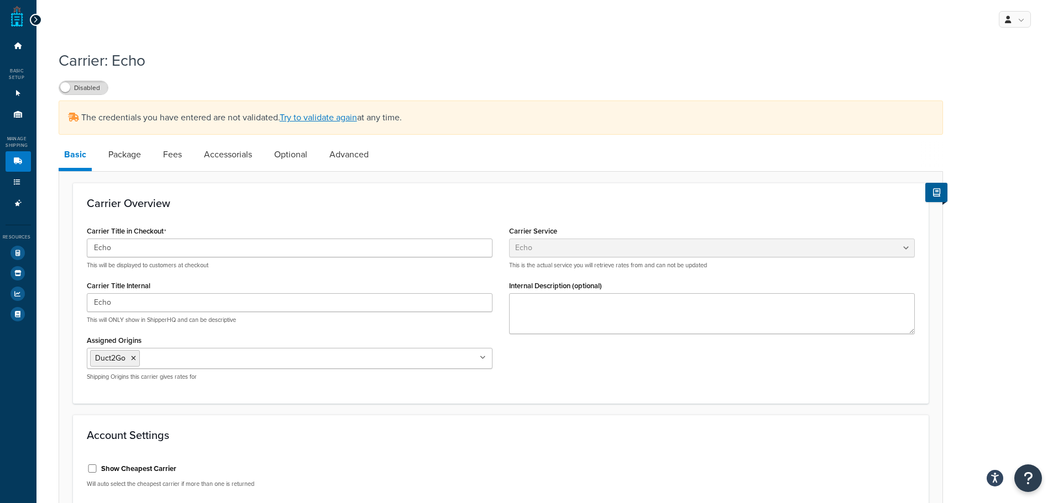
click at [39, 20] on div at bounding box center [36, 20] width 12 height 12
click at [36, 19] on icon at bounding box center [35, 20] width 5 height 8
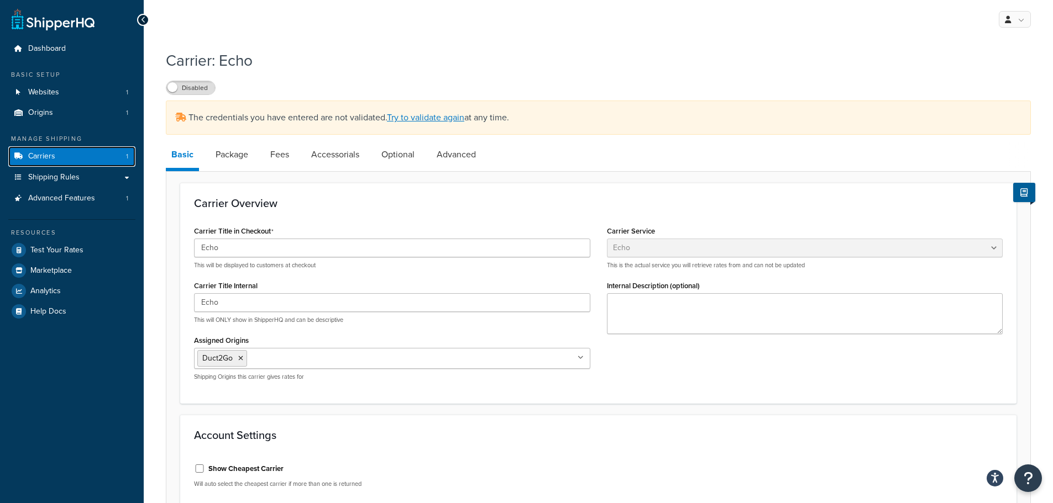
click at [38, 155] on span "Carriers" at bounding box center [41, 156] width 27 height 9
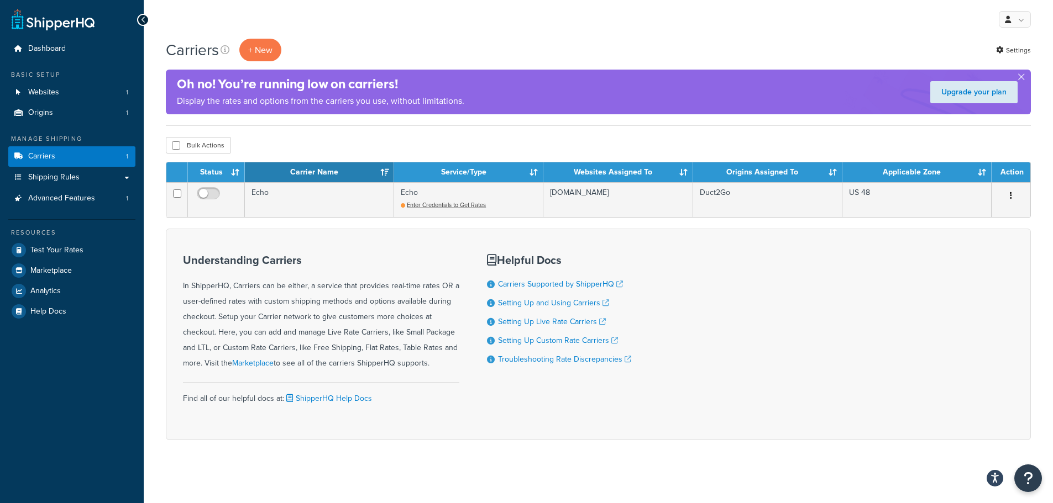
click at [271, 87] on h4 "Oh no! You’re running low on carriers!" at bounding box center [320, 84] width 287 height 18
click at [490, 100] on div "Oh no! You’re running low on carriers! Display the rates and options from the c…" at bounding box center [598, 92] width 865 height 45
click at [993, 93] on link "Upgrade your plan" at bounding box center [973, 92] width 87 height 22
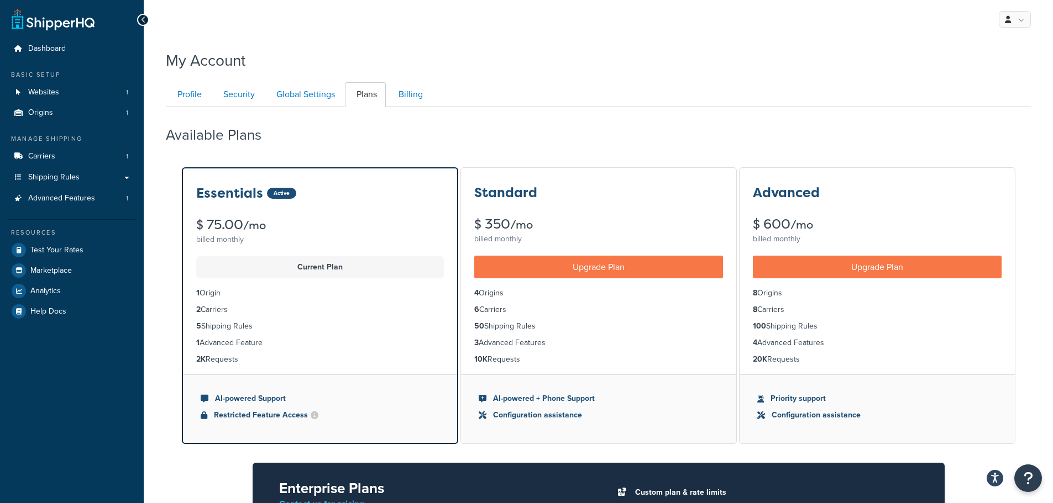
drag, startPoint x: 234, startPoint y: 306, endPoint x: 193, endPoint y: 293, distance: 42.5
click at [193, 293] on ul "1 Origin 2 Carriers 5 Shipping Rules 1 Advanced Feature 2K Requests" at bounding box center [320, 327] width 274 height 96
click at [308, 316] on li "2 Carriers" at bounding box center [320, 310] width 248 height 12
drag, startPoint x: 264, startPoint y: 360, endPoint x: 193, endPoint y: 311, distance: 85.4
click at [193, 311] on ul "1 Origin 2 Carriers 5 Shipping Rules 1 Advanced Feature 2K Requests" at bounding box center [320, 327] width 274 height 96
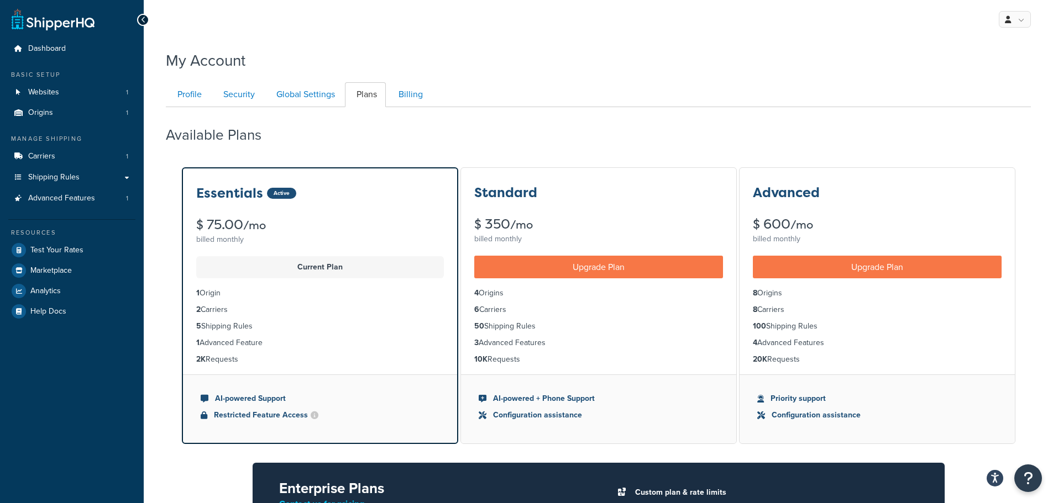
click at [345, 351] on ul "1 Origin 2 Carriers 5 Shipping Rules 1 Advanced Feature 2K Requests" at bounding box center [320, 327] width 274 height 96
click at [176, 97] on link "Profile" at bounding box center [188, 94] width 45 height 25
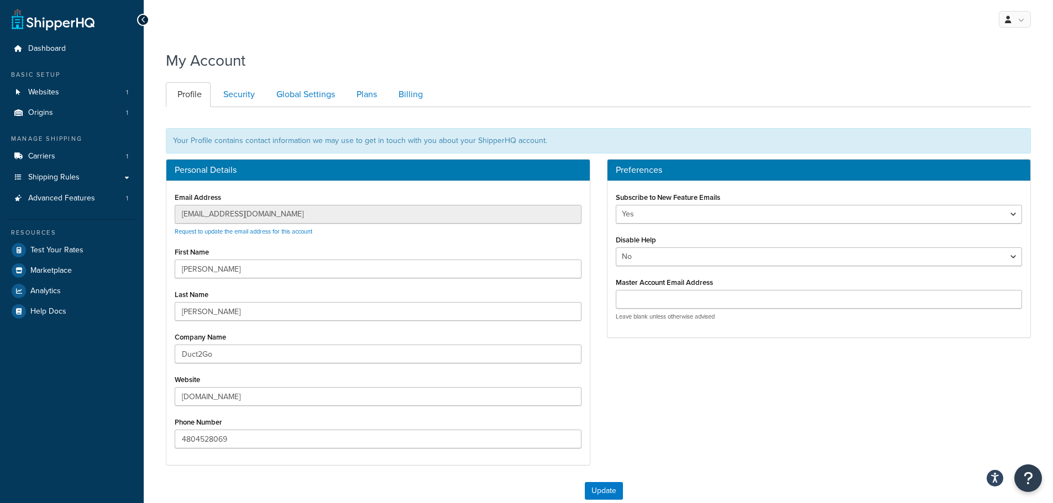
scroll to position [107, 0]
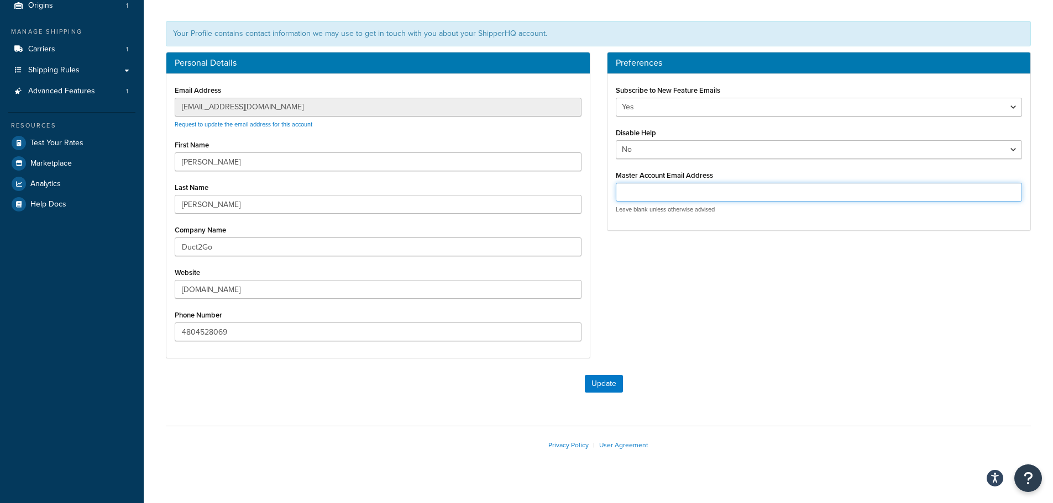
click at [721, 183] on input "Master Account Email Address" at bounding box center [819, 192] width 407 height 19
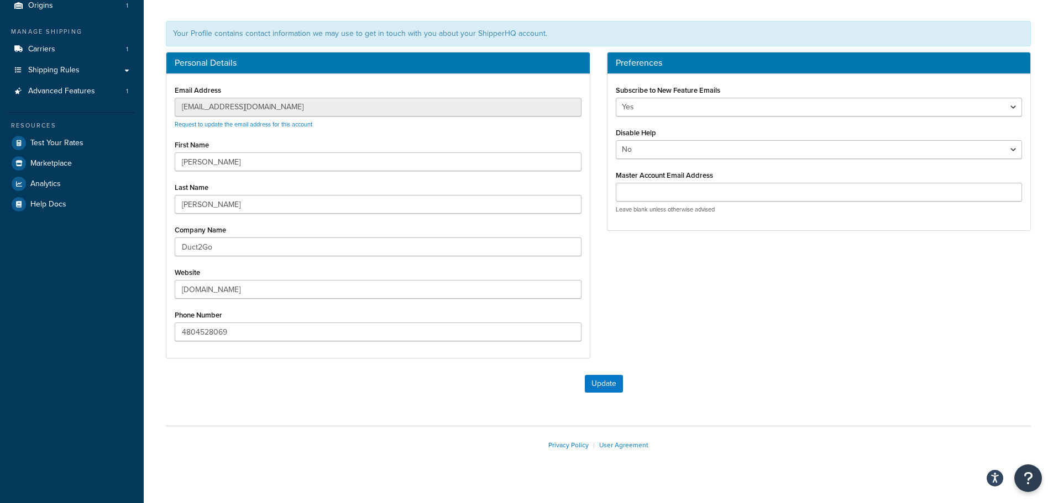
click at [670, 280] on div "Personal Details Email Address info@duct2go.com Request to update the email add…" at bounding box center [599, 211] width 882 height 318
click at [66, 72] on span "Shipping Rules" at bounding box center [53, 70] width 51 height 9
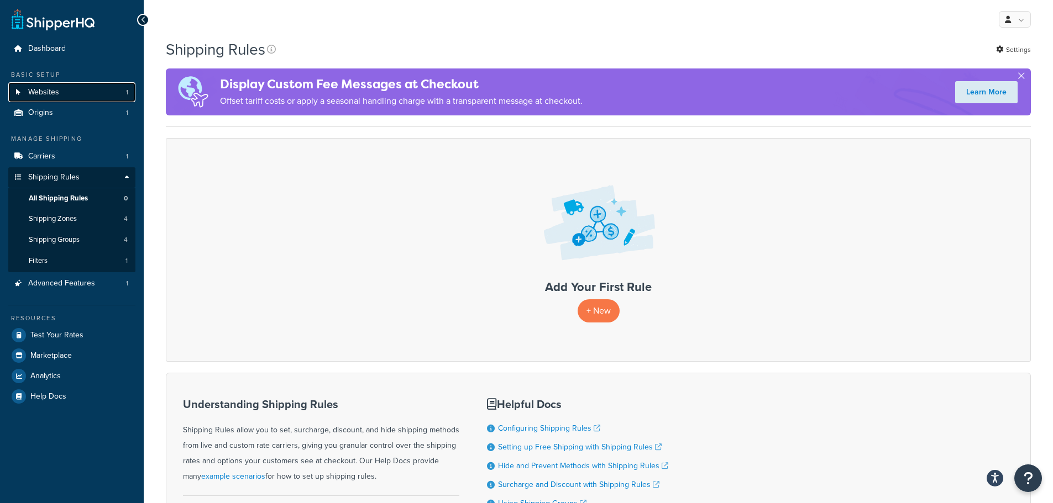
click at [67, 93] on link "Websites 1" at bounding box center [71, 92] width 127 height 20
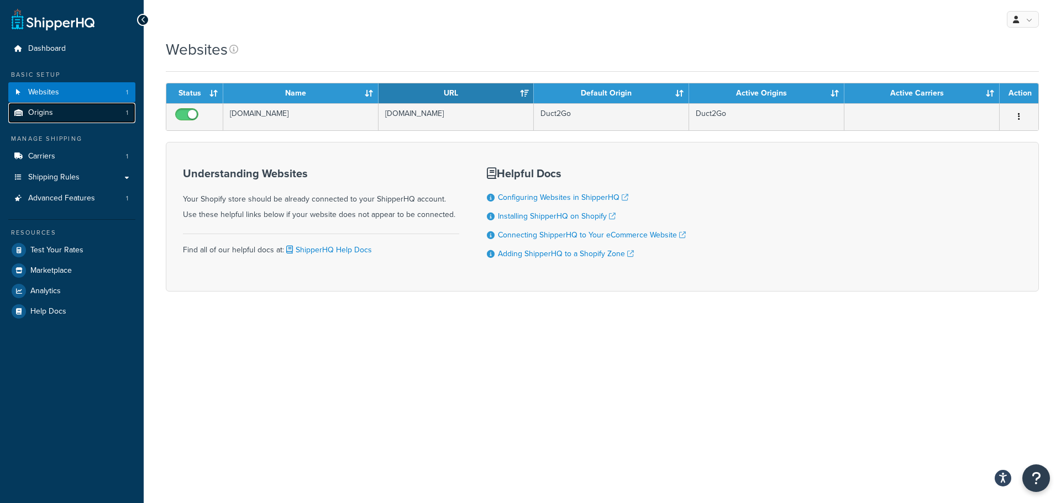
drag, startPoint x: 0, startPoint y: 0, endPoint x: 56, endPoint y: 110, distance: 123.3
click at [56, 110] on link "Origins 1" at bounding box center [71, 113] width 127 height 20
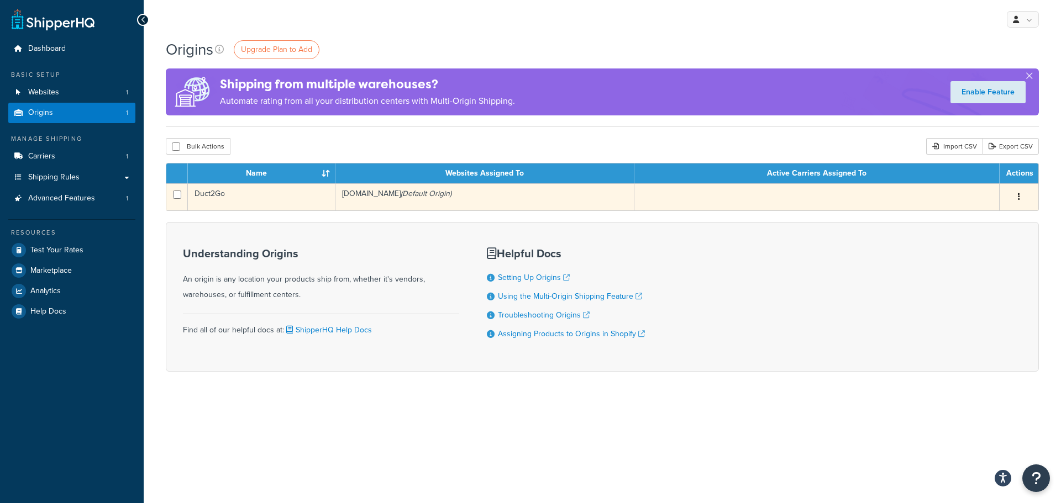
click at [439, 197] on icon "(Default Origin)" at bounding box center [426, 194] width 51 height 12
click at [238, 197] on td "Duct2Go" at bounding box center [262, 196] width 148 height 27
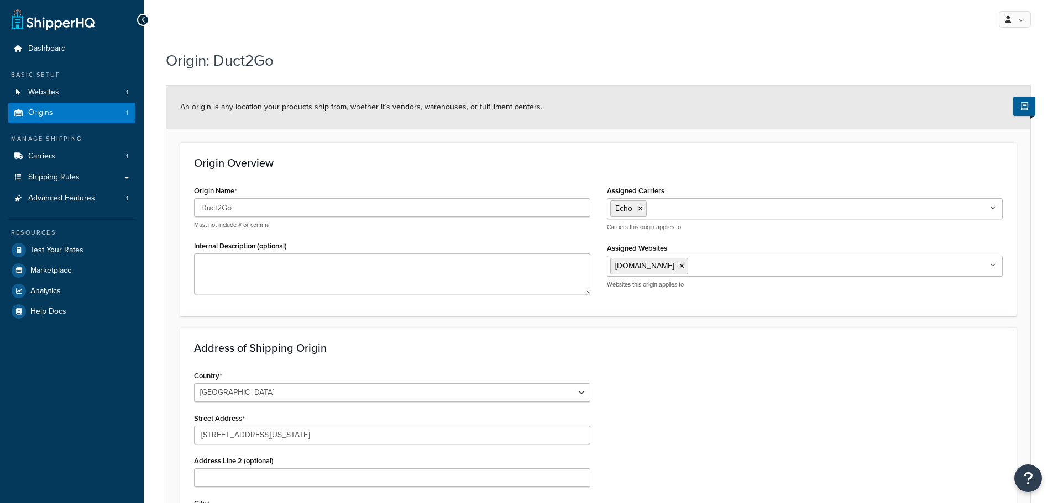
select select "3"
drag, startPoint x: 430, startPoint y: 405, endPoint x: 212, endPoint y: 165, distance: 324.0
click at [47, 90] on span "Websites" at bounding box center [43, 92] width 31 height 9
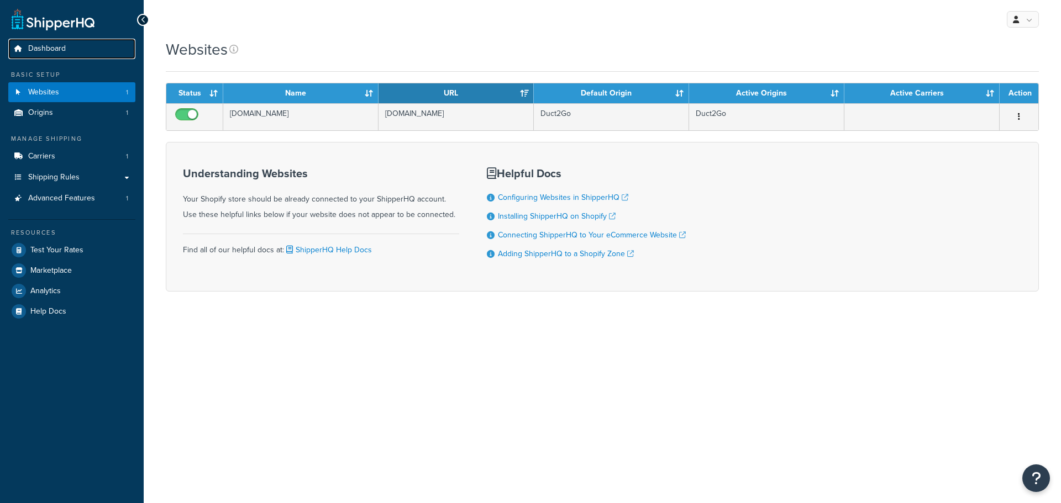
click at [51, 45] on span "Dashboard" at bounding box center [47, 48] width 38 height 9
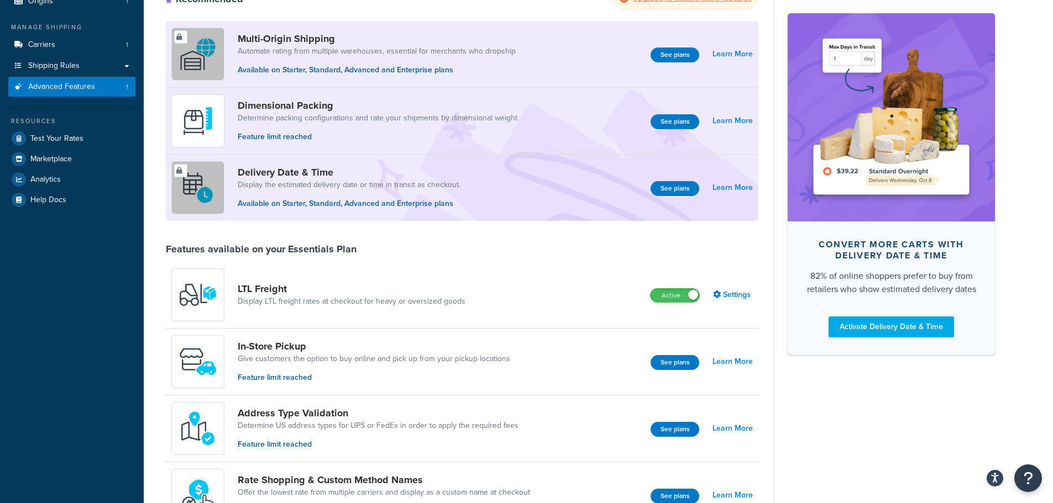
scroll to position [111, 0]
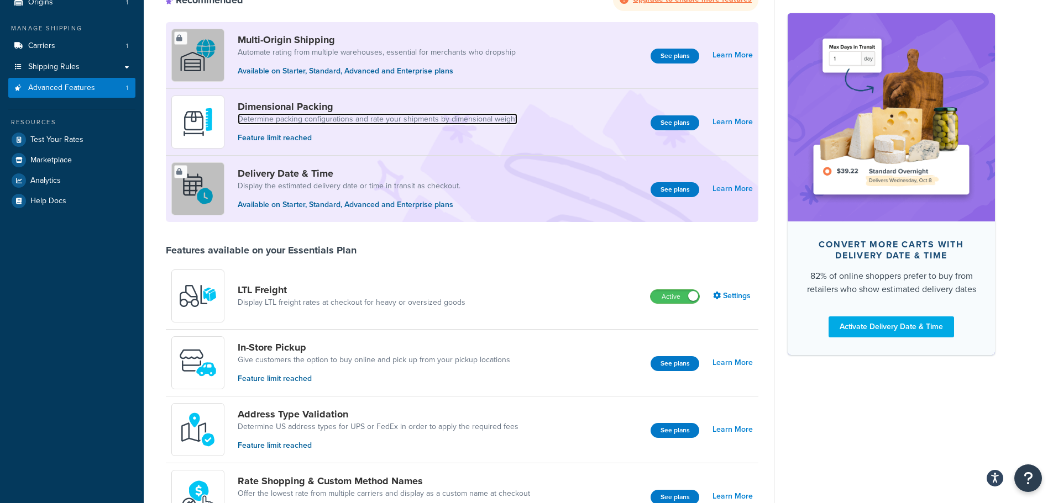
click at [322, 122] on link "Determine packing configurations and rate your shipments by dimensional weight" at bounding box center [378, 119] width 280 height 11
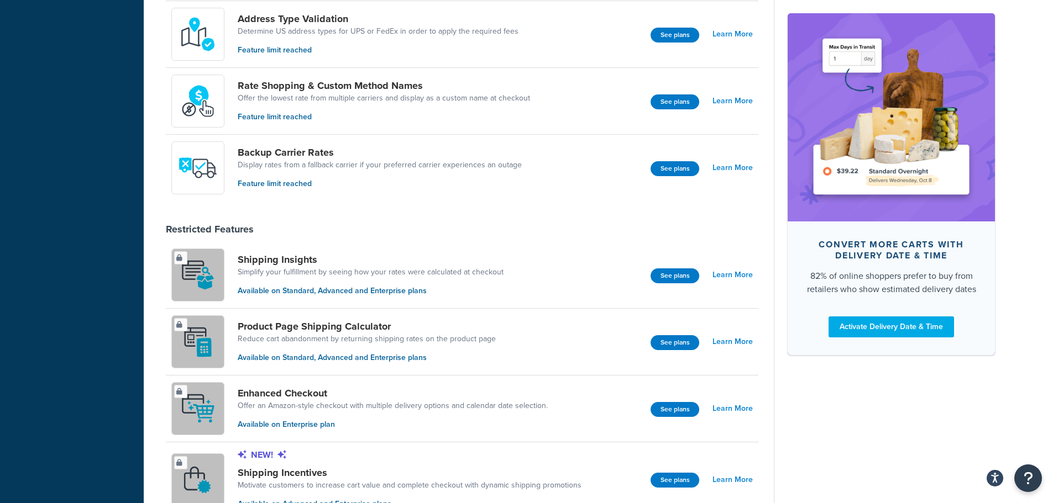
scroll to position [475, 0]
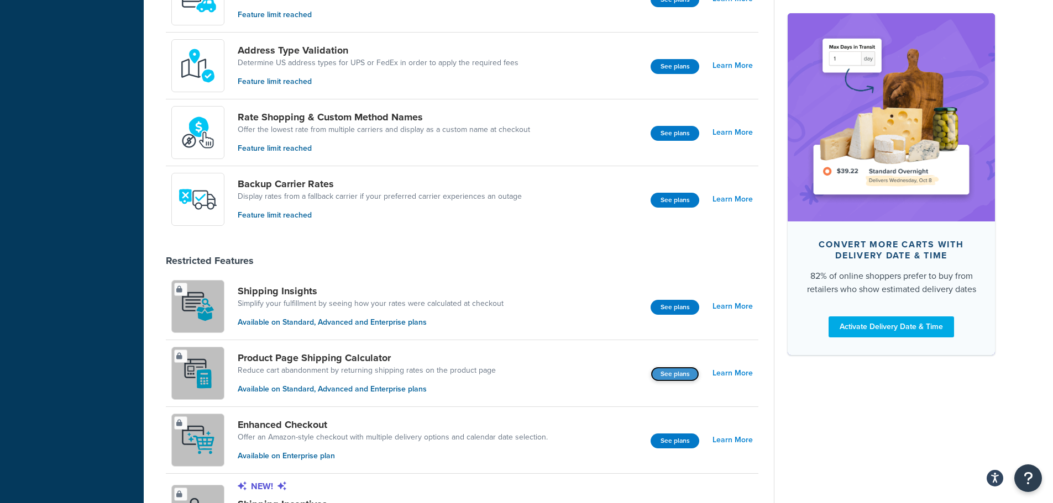
click at [668, 376] on button "See plans" at bounding box center [675, 374] width 49 height 15
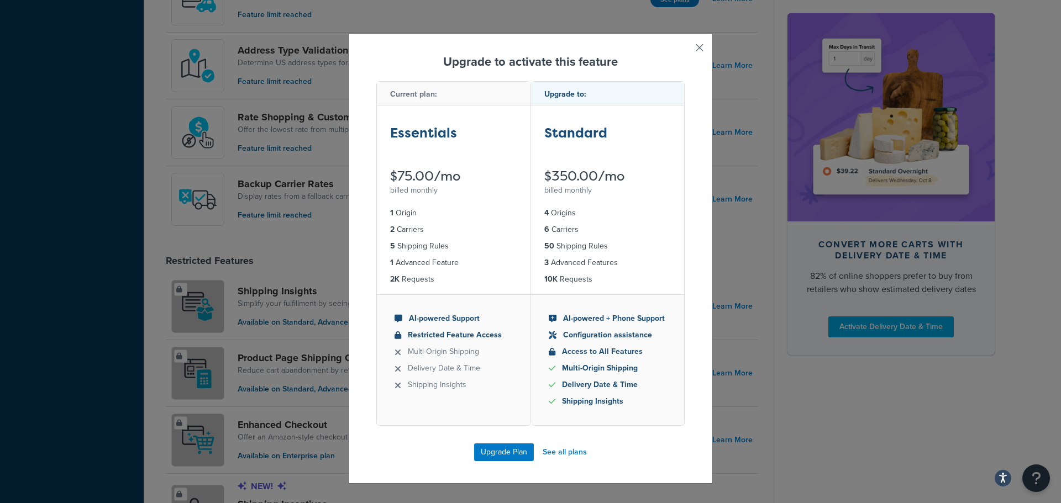
click at [685, 50] on button "button" at bounding box center [683, 51] width 3 height 3
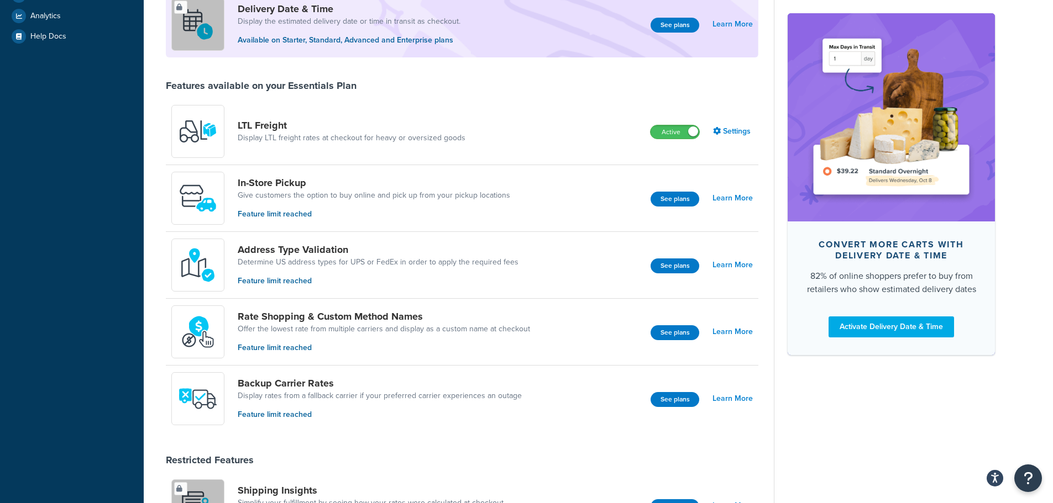
scroll to position [254, 0]
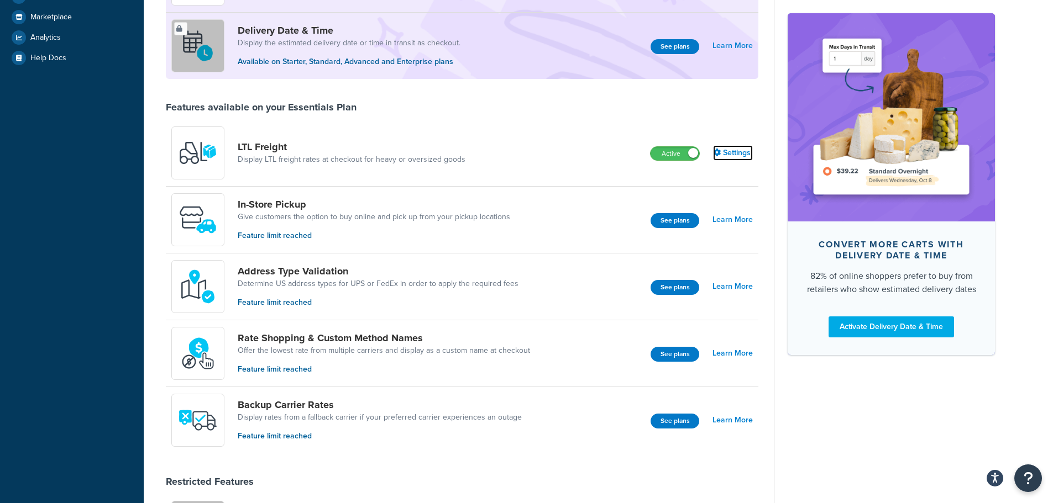
click at [735, 151] on link "Settings" at bounding box center [733, 152] width 40 height 15
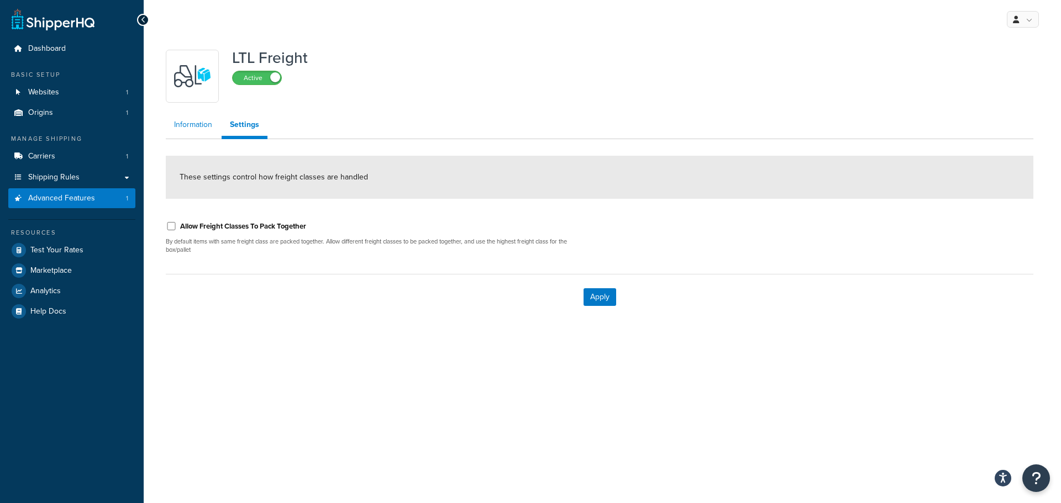
click at [201, 119] on link "Information" at bounding box center [193, 125] width 55 height 22
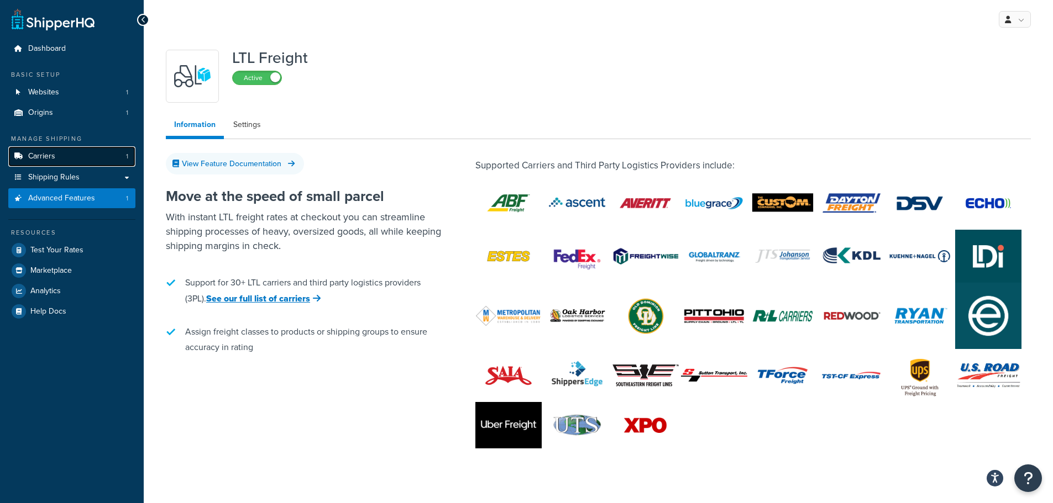
click at [61, 154] on link "Carriers 1" at bounding box center [71, 156] width 127 height 20
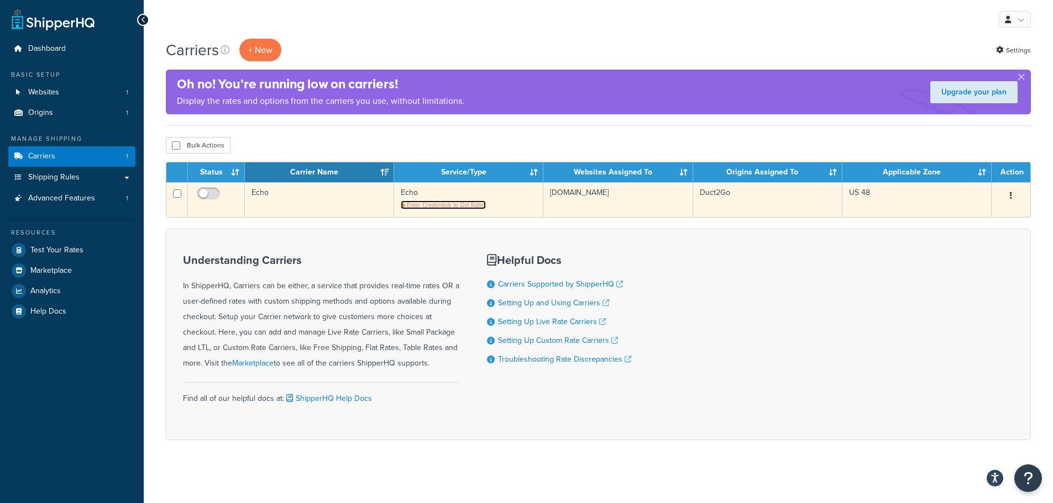
click at [449, 204] on span "Enter Credentials to Get Rates" at bounding box center [446, 205] width 79 height 9
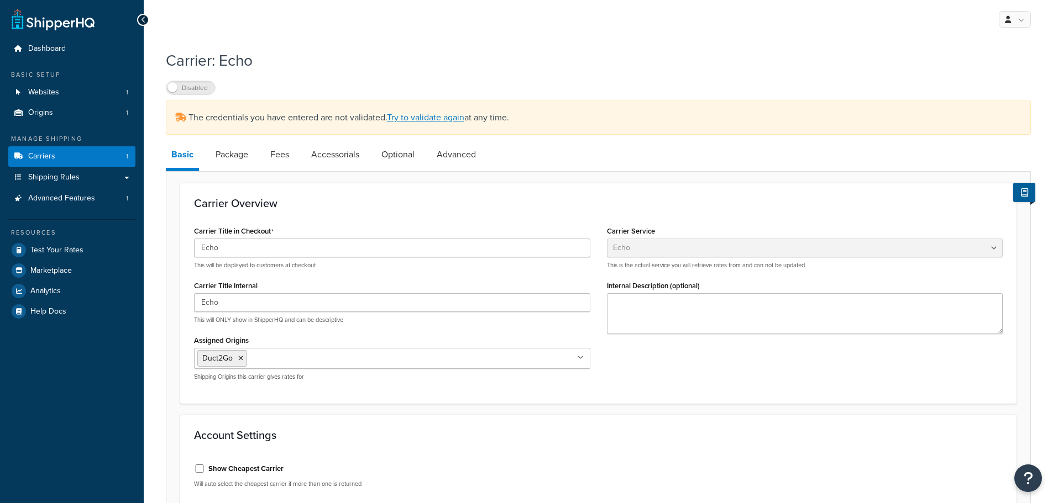
select select "echoFreight"
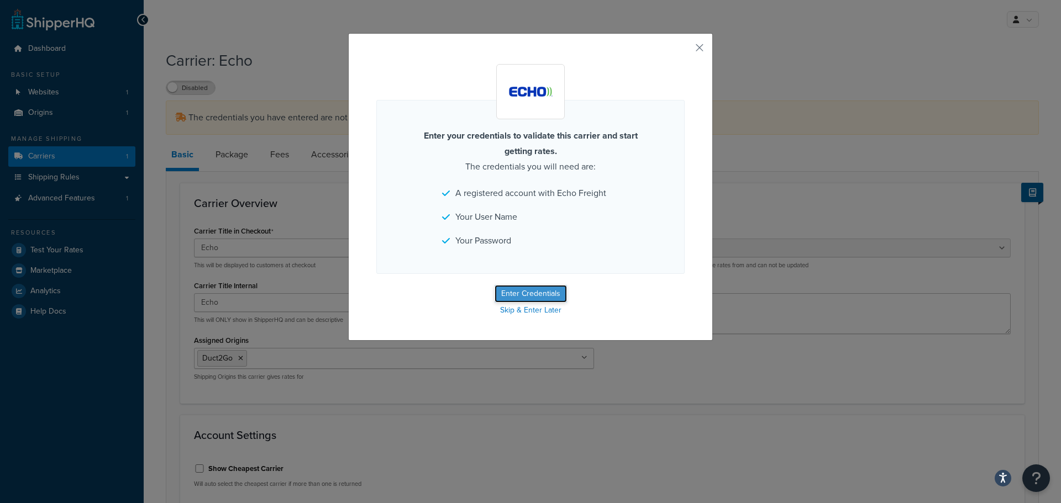
click at [532, 293] on button "Enter Credentials" at bounding box center [531, 294] width 72 height 18
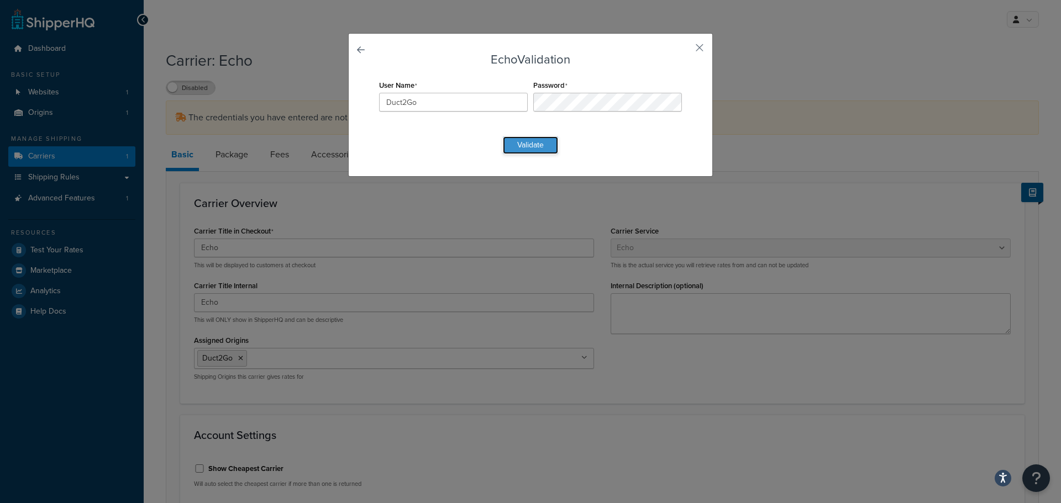
click at [513, 146] on button "Validate" at bounding box center [530, 146] width 55 height 18
